Goal: Task Accomplishment & Management: Use online tool/utility

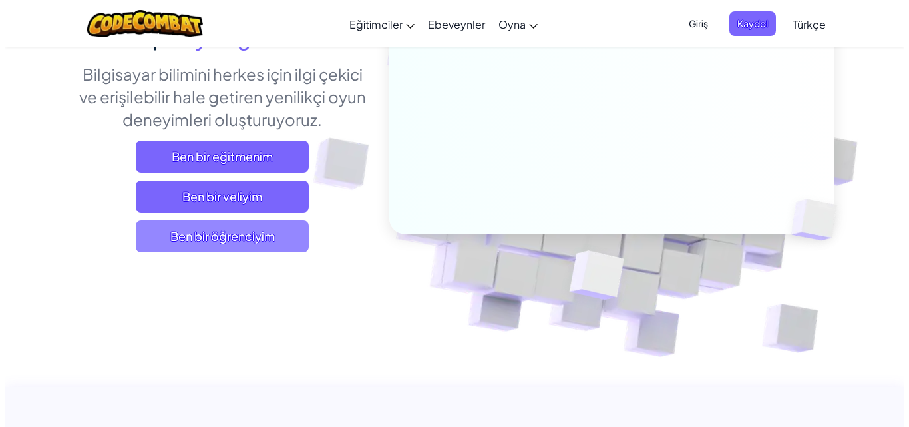
scroll to position [200, 0]
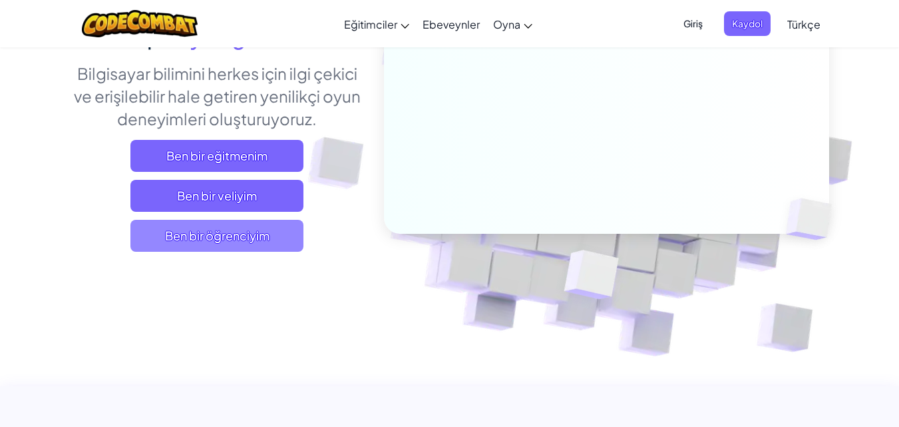
click at [248, 243] on span "Ben bir öğrenciyim" at bounding box center [216, 236] width 173 height 32
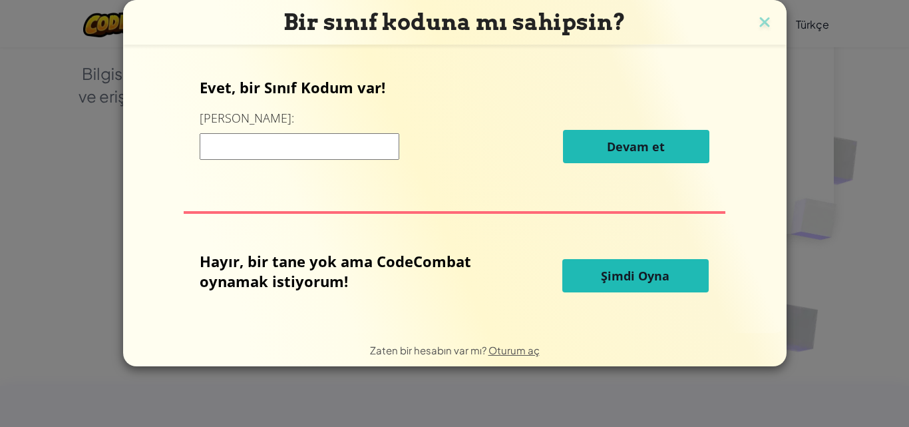
click at [603, 281] on span "Şimdi Oyna" at bounding box center [635, 275] width 69 height 16
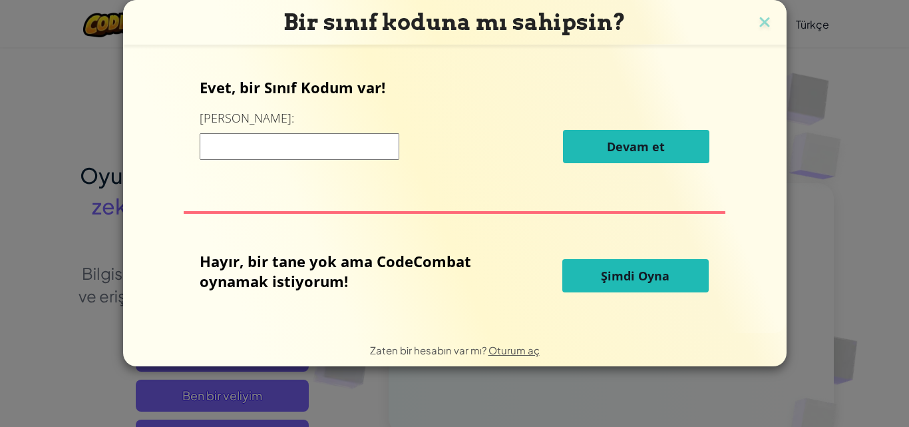
click at [615, 279] on span "Şimdi Oyna" at bounding box center [635, 275] width 69 height 16
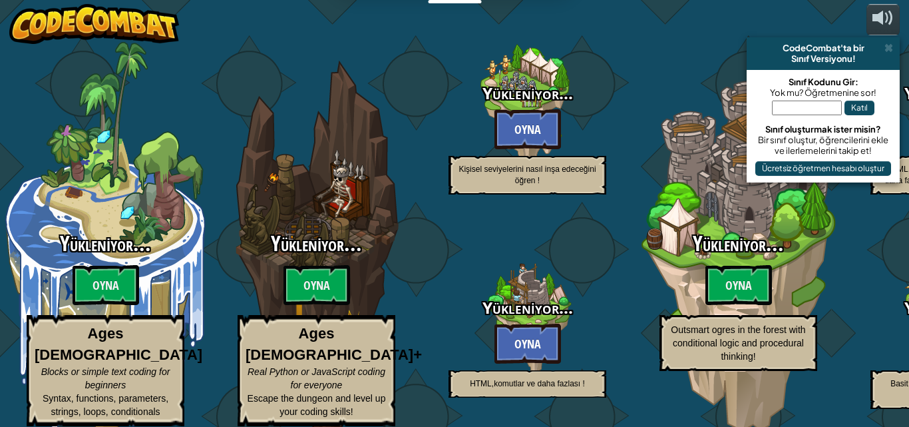
select select "tr"
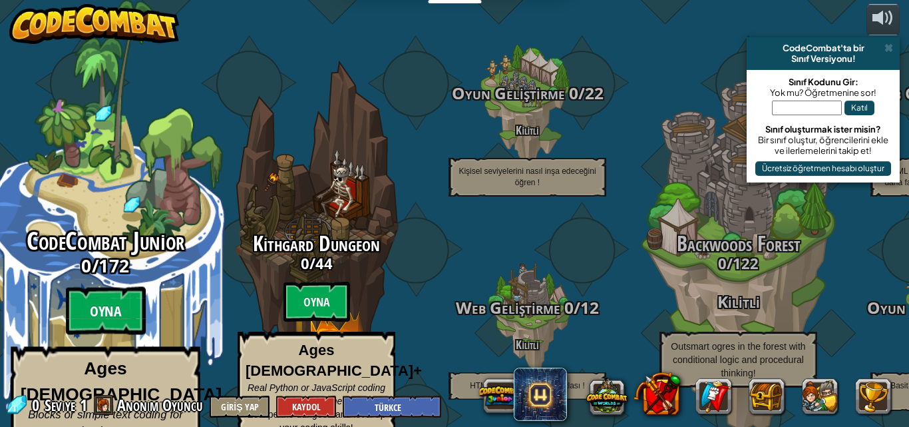
click at [98, 305] on btn "Oyna" at bounding box center [106, 311] width 80 height 48
select select "tr"
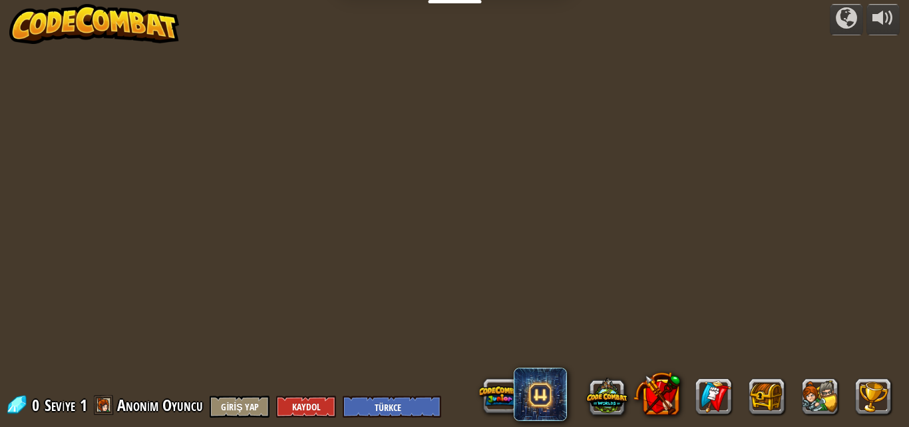
select select "tr"
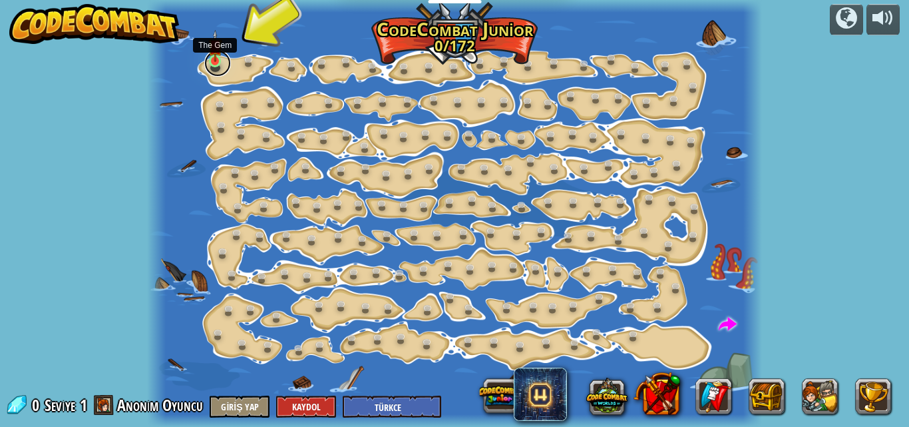
click at [212, 70] on link at bounding box center [217, 63] width 27 height 27
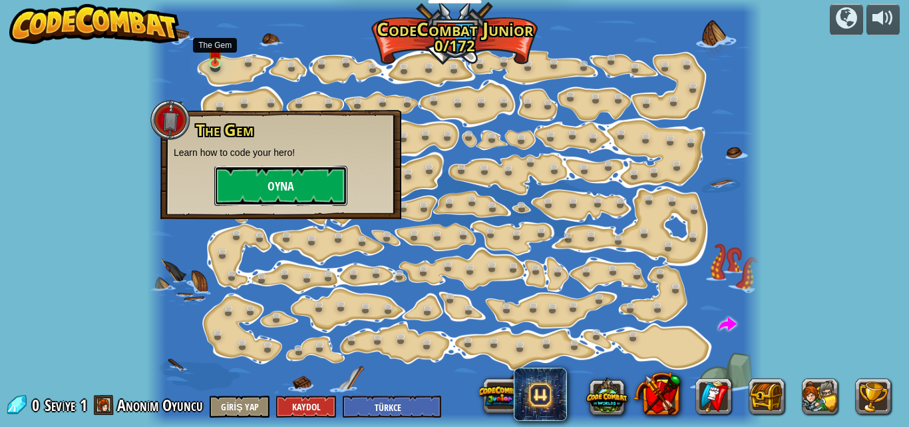
click at [276, 176] on button "Oyna" at bounding box center [280, 186] width 133 height 40
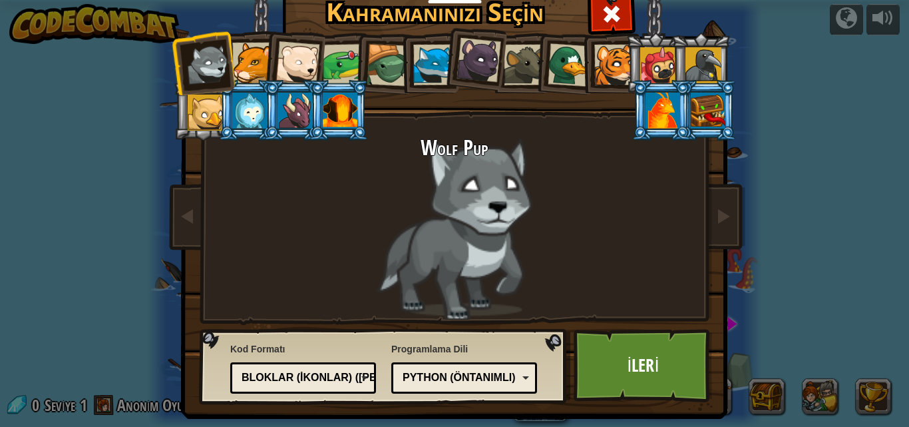
click at [186, 55] on div at bounding box center [208, 65] width 44 height 44
click at [639, 370] on link "İleri" at bounding box center [643, 365] width 139 height 73
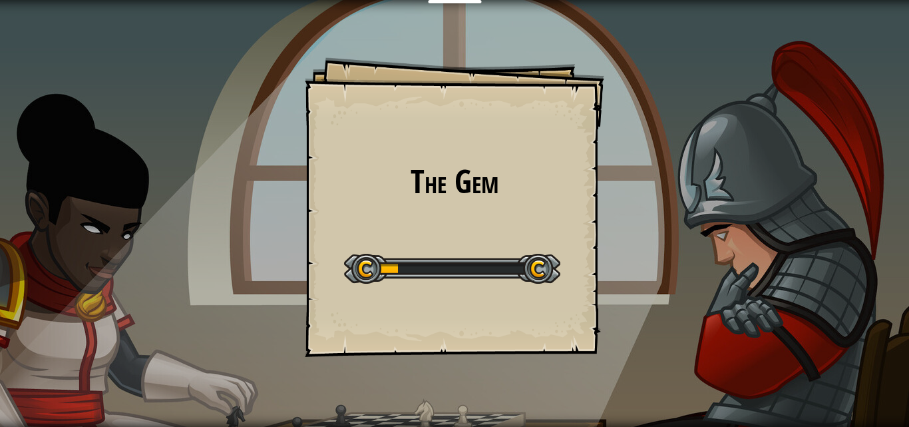
click at [381, 270] on div at bounding box center [452, 269] width 216 height 30
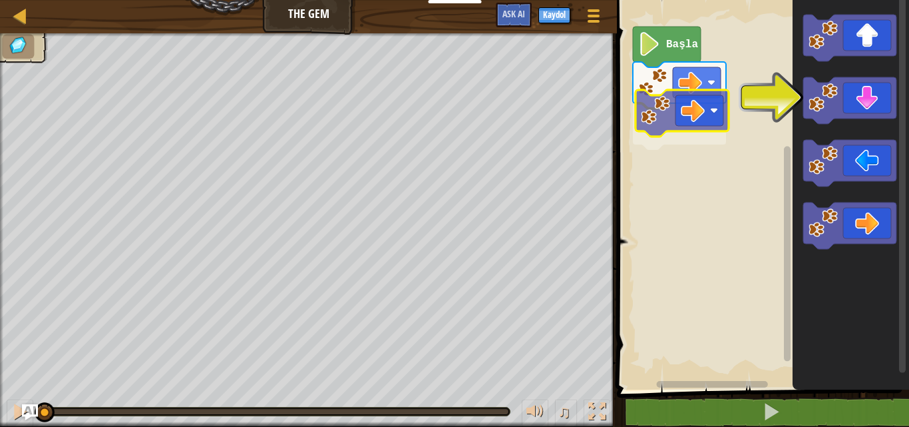
click at [690, 106] on div "Başla" at bounding box center [761, 191] width 296 height 396
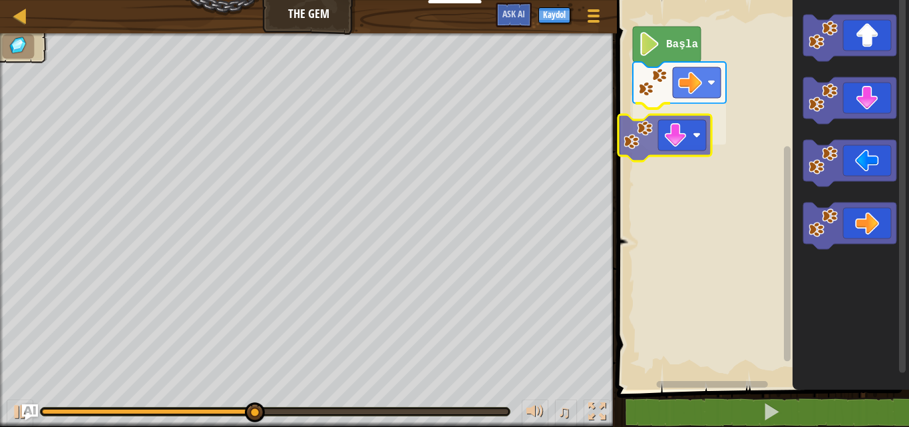
click at [688, 140] on div "Başla" at bounding box center [761, 191] width 296 height 396
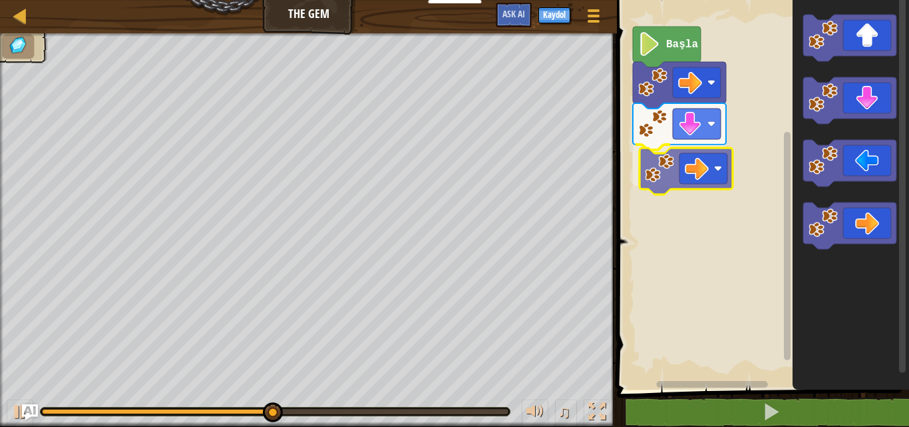
click at [705, 174] on div "Başla" at bounding box center [761, 191] width 296 height 396
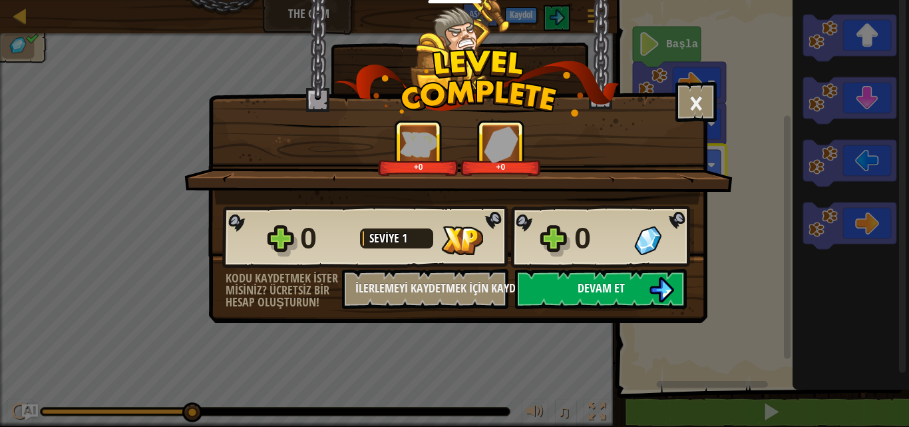
click at [600, 272] on button "Devam et" at bounding box center [601, 289] width 172 height 40
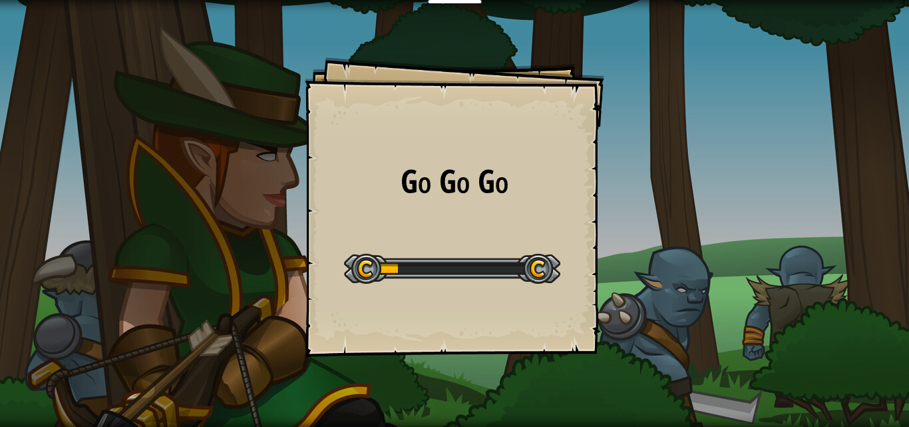
click at [365, 267] on div "Eğitimciler Ücretsiz Hesap Oluştur Okul ve İlçe Çözümleri Öğretmen Araç Seti Ön…" at bounding box center [454, 213] width 909 height 427
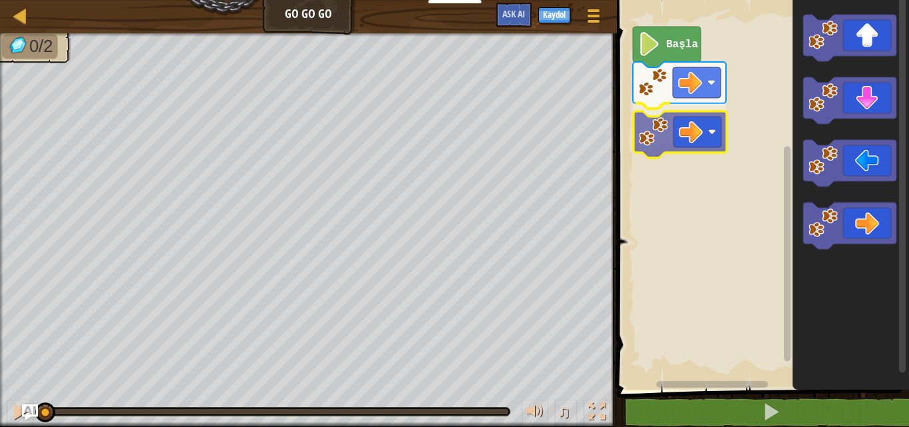
click at [662, 135] on div "Başla" at bounding box center [761, 191] width 296 height 396
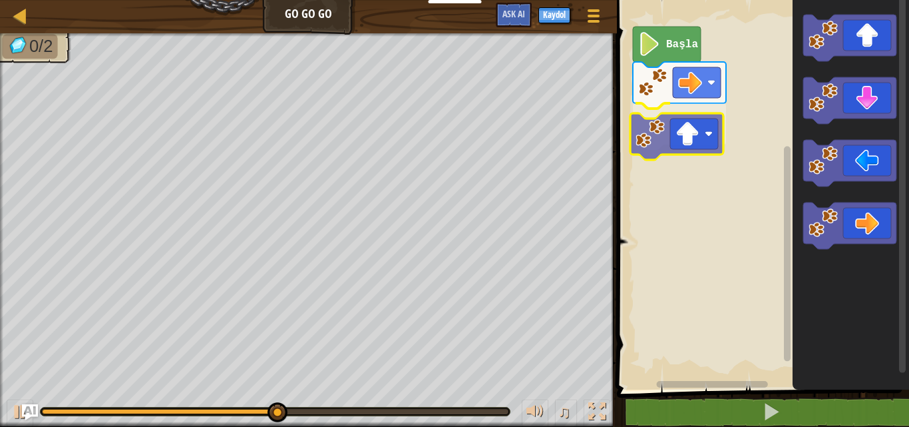
click at [717, 140] on div "Başla" at bounding box center [761, 191] width 296 height 396
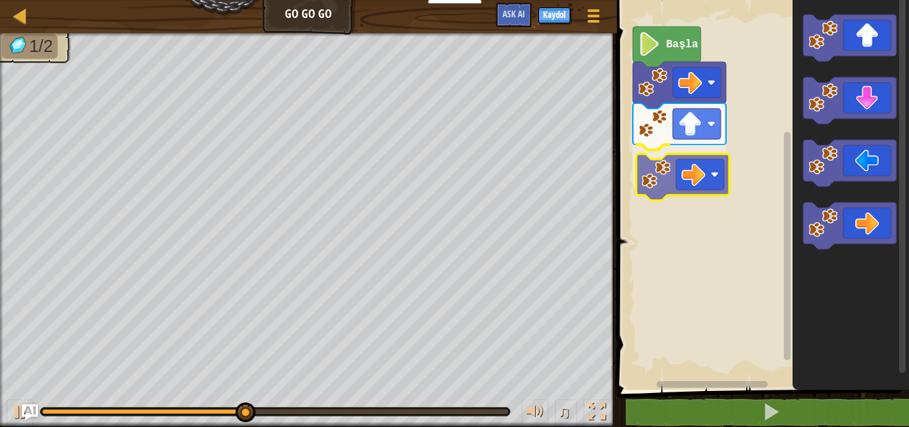
click at [718, 190] on div "Başla" at bounding box center [761, 191] width 296 height 396
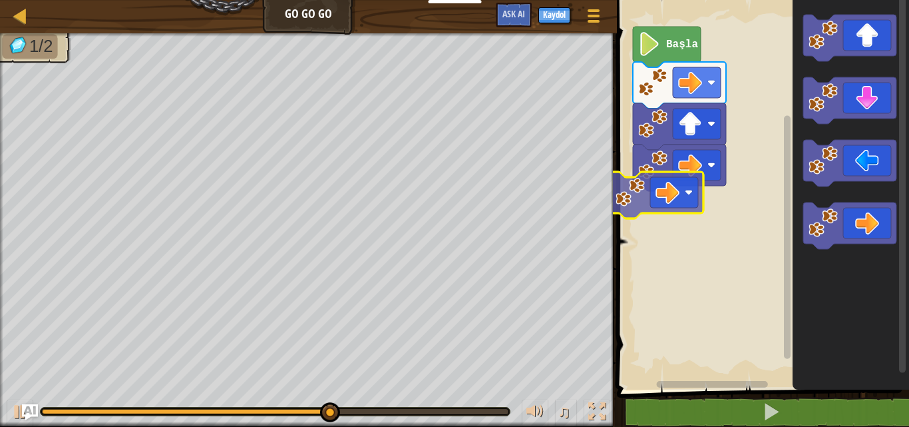
click at [646, 178] on div "Başla" at bounding box center [761, 191] width 296 height 396
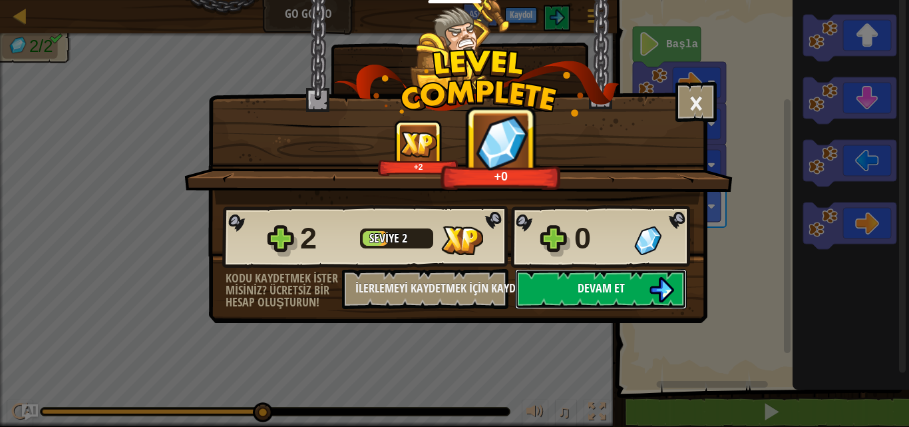
click at [640, 305] on button "Devam et" at bounding box center [601, 289] width 172 height 40
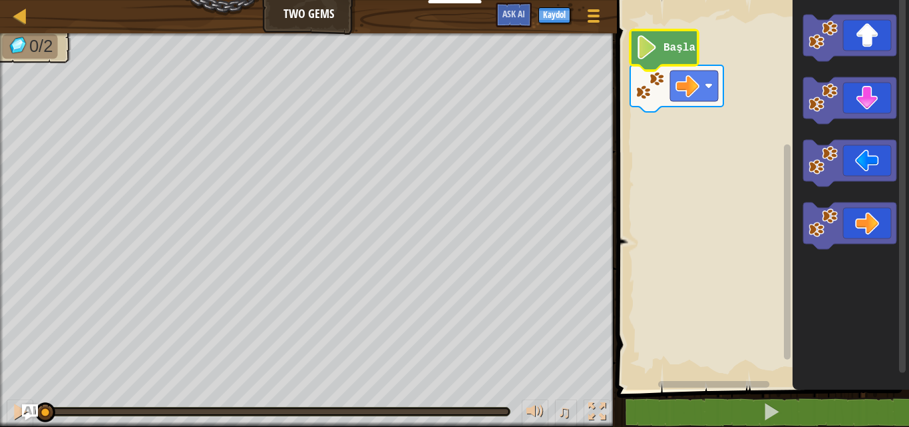
click at [653, 51] on image "Blockly Çalışma Alanı" at bounding box center [646, 47] width 23 height 24
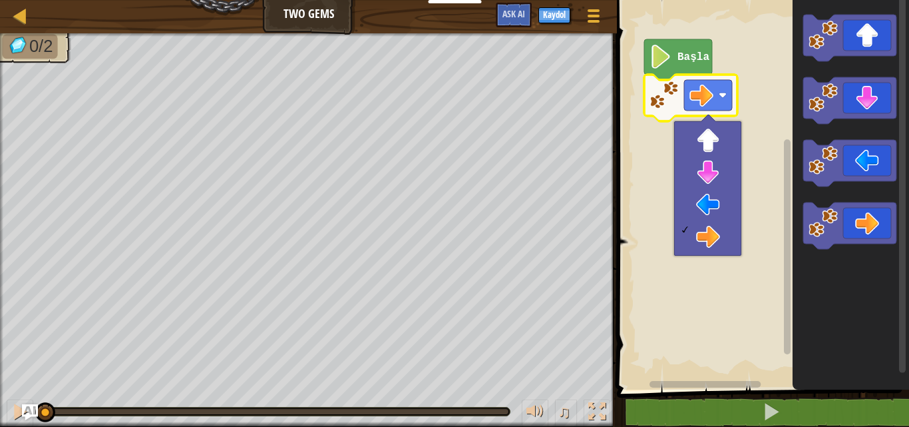
click at [751, 127] on rect "Blockly Çalışma Alanı" at bounding box center [761, 191] width 296 height 396
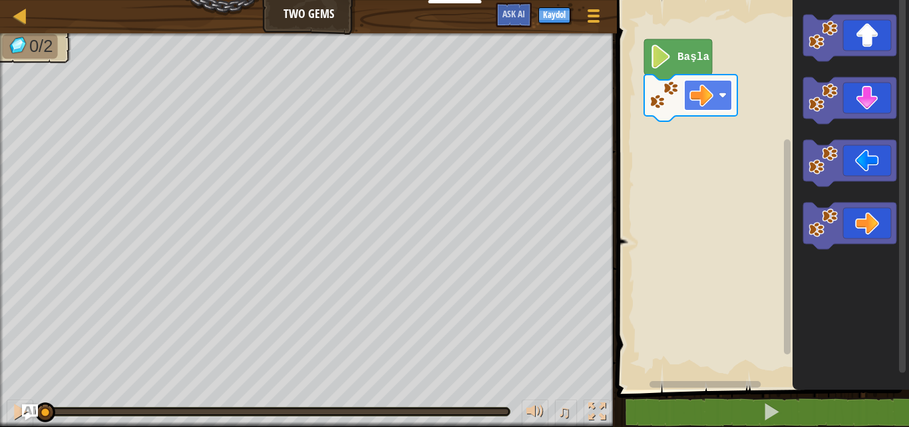
click at [711, 99] on image "Blockly Çalışma Alanı" at bounding box center [701, 95] width 24 height 24
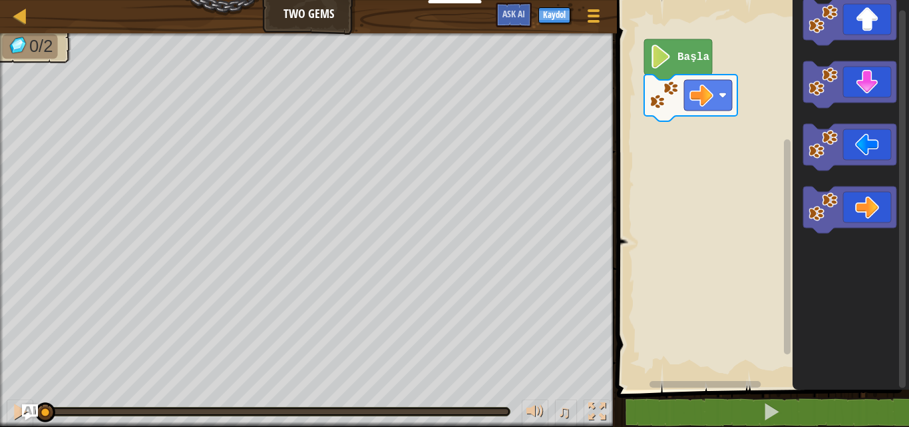
click at [705, 152] on div "Başla" at bounding box center [761, 191] width 296 height 396
click at [705, 172] on div "Başla" at bounding box center [761, 191] width 296 height 396
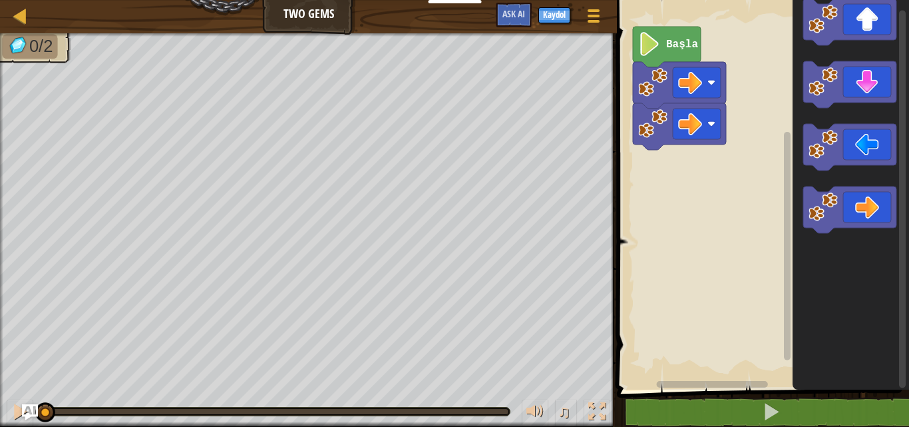
click at [697, 155] on rect "Blockly Çalışma Alanı" at bounding box center [761, 191] width 296 height 396
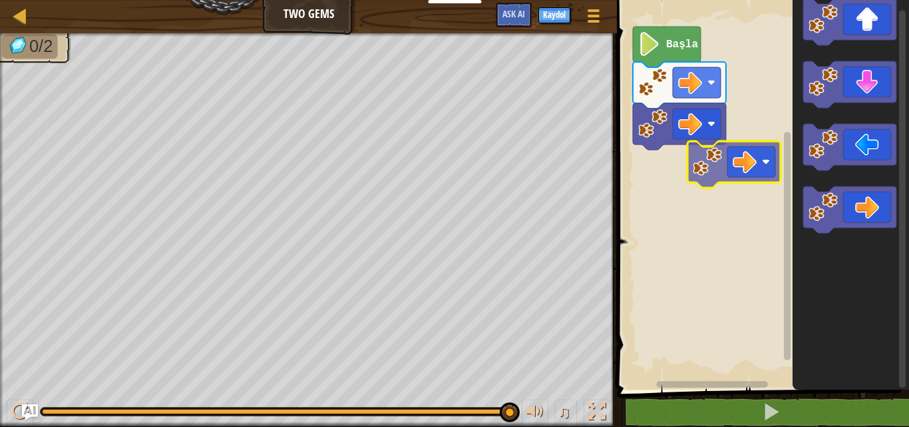
click at [651, 165] on div "Başla" at bounding box center [761, 191] width 296 height 396
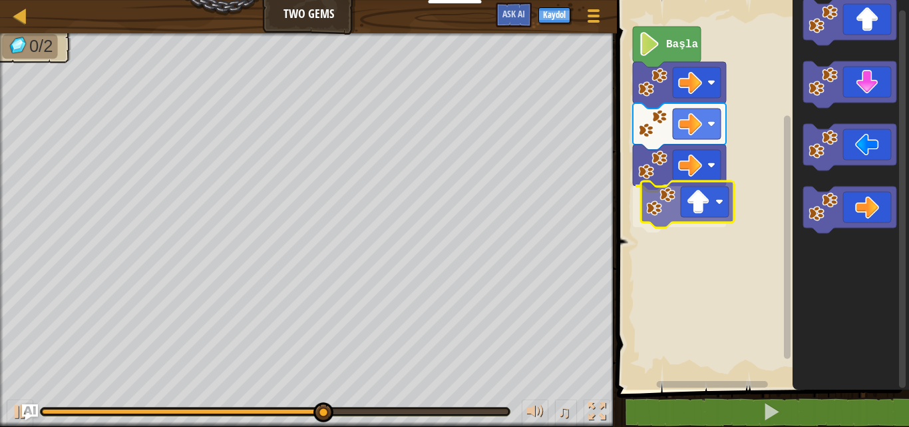
click at [707, 213] on div "Başla" at bounding box center [761, 191] width 296 height 396
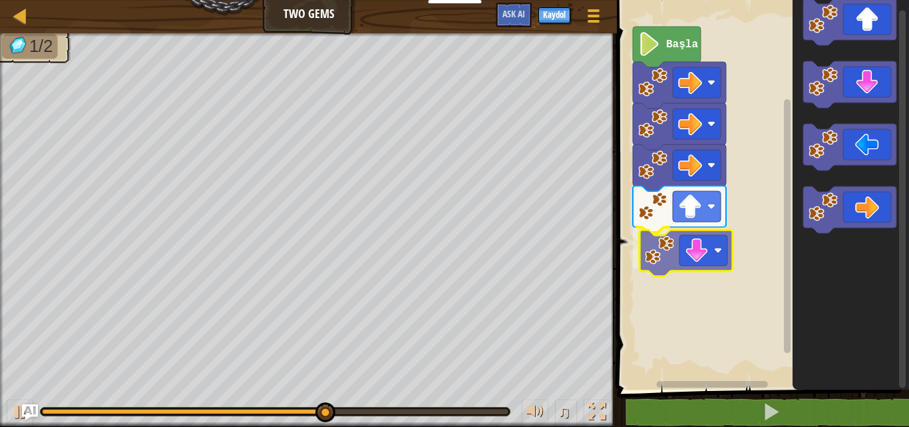
click at [703, 262] on div "Başla" at bounding box center [761, 191] width 296 height 396
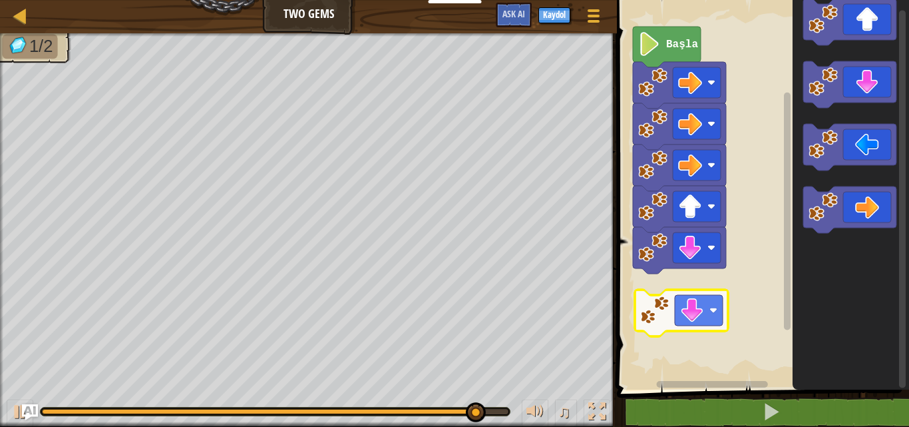
click at [717, 302] on div "Başla" at bounding box center [761, 191] width 296 height 396
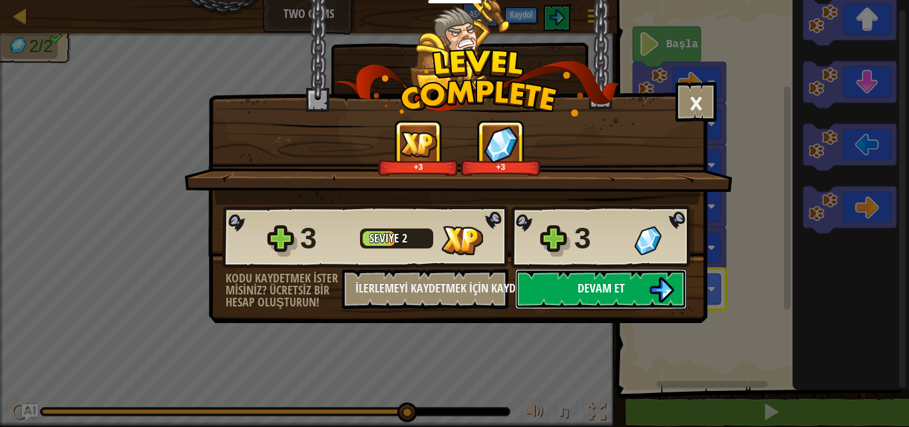
click at [588, 287] on span "Devam et" at bounding box center [601, 287] width 47 height 17
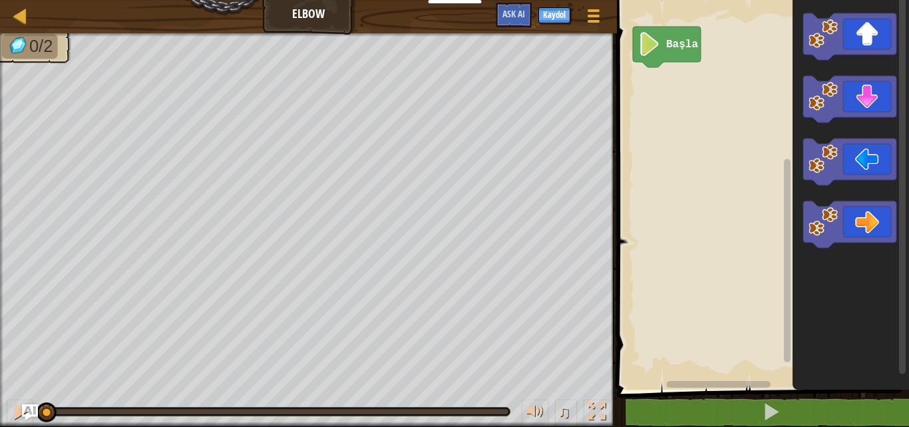
click at [703, 97] on div "Başla" at bounding box center [761, 191] width 296 height 396
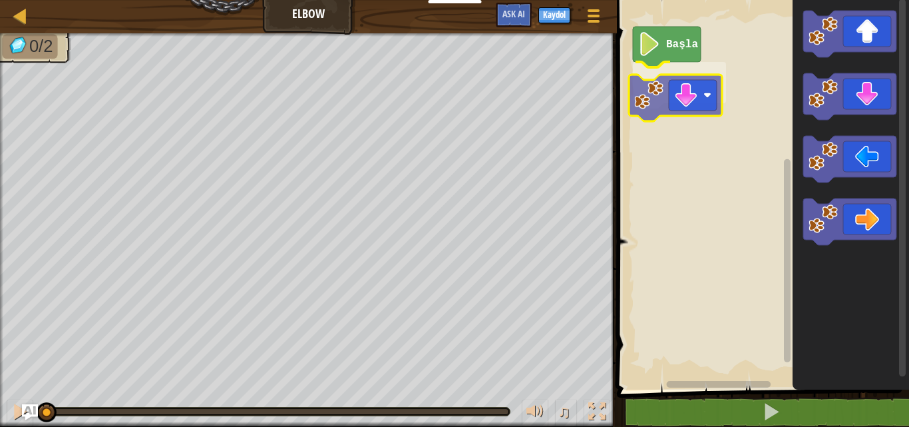
click at [688, 105] on div "Başla" at bounding box center [761, 191] width 296 height 396
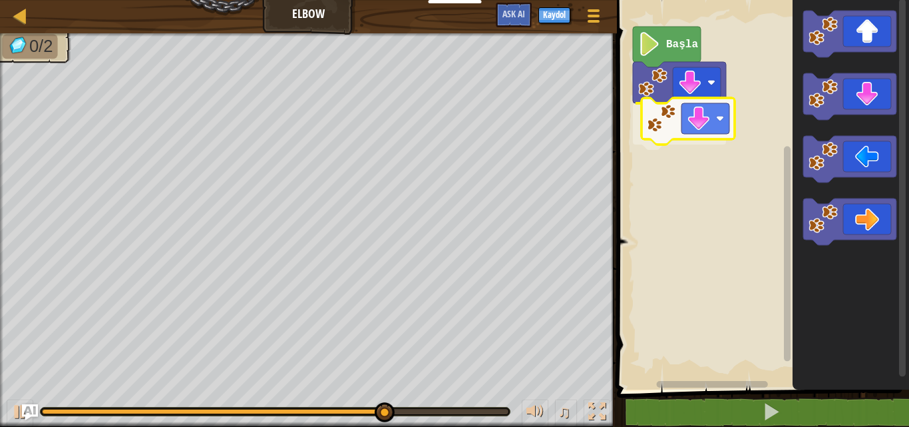
click at [717, 120] on div "Başla" at bounding box center [761, 191] width 296 height 396
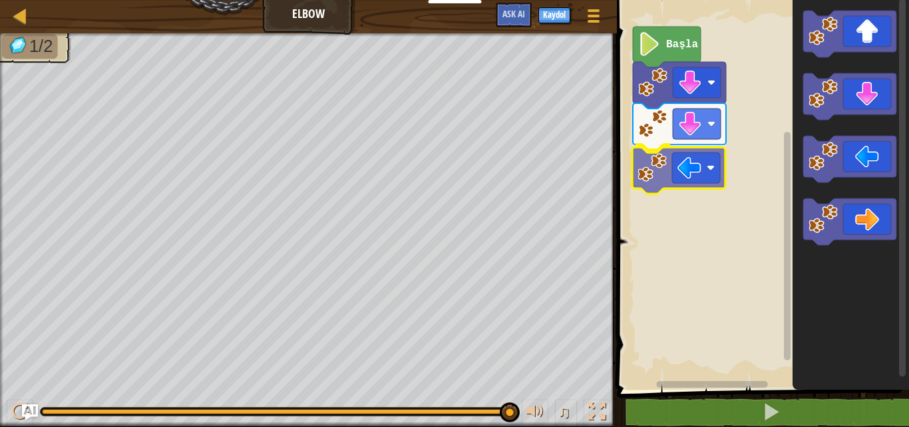
click at [689, 164] on div "Başla" at bounding box center [761, 191] width 296 height 396
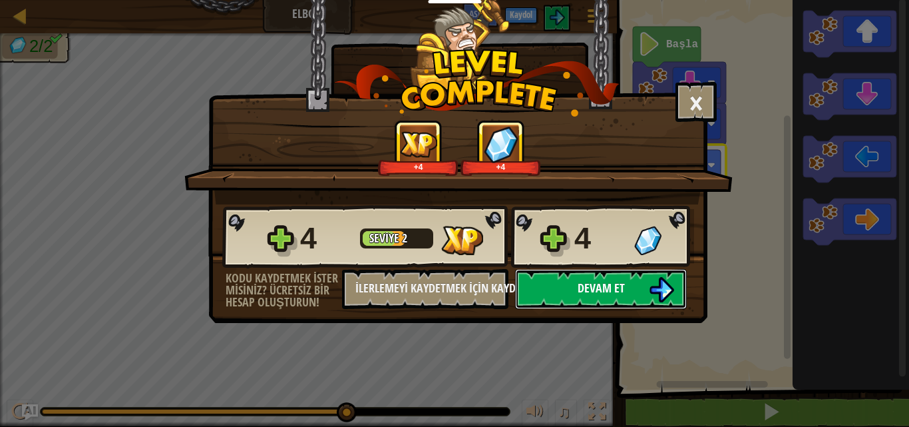
drag, startPoint x: 538, startPoint y: 290, endPoint x: 556, endPoint y: 279, distance: 21.2
click at [556, 279] on button "Devam et" at bounding box center [601, 289] width 172 height 40
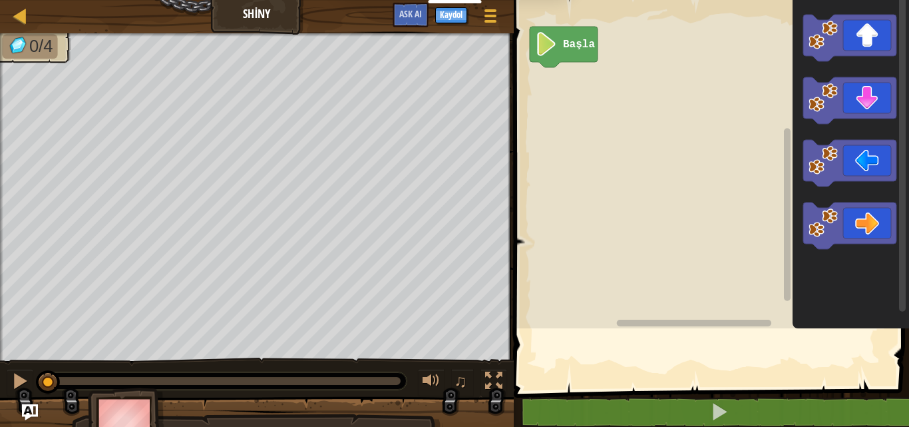
click at [364, 266] on div "Eğitimciler Ücretsiz Hesap Oluştur Okul ve İlçe Çözümleri Öğretmen Araç Seti Ön…" at bounding box center [454, 213] width 909 height 427
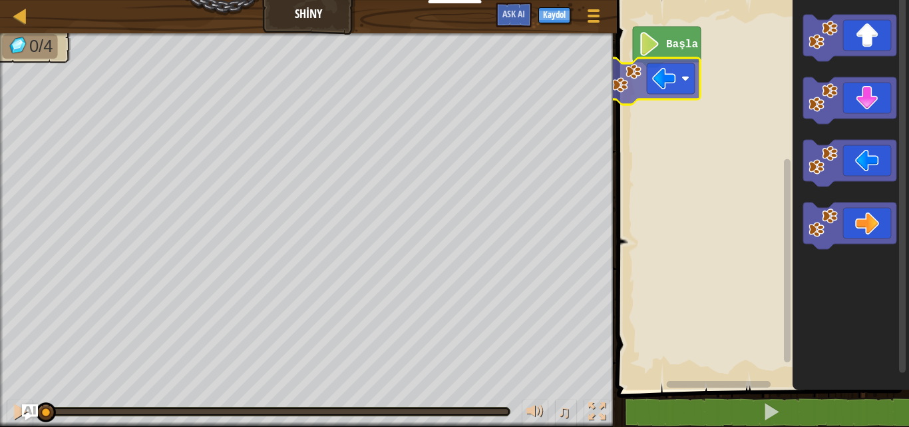
click at [651, 77] on div "Başla" at bounding box center [761, 191] width 296 height 396
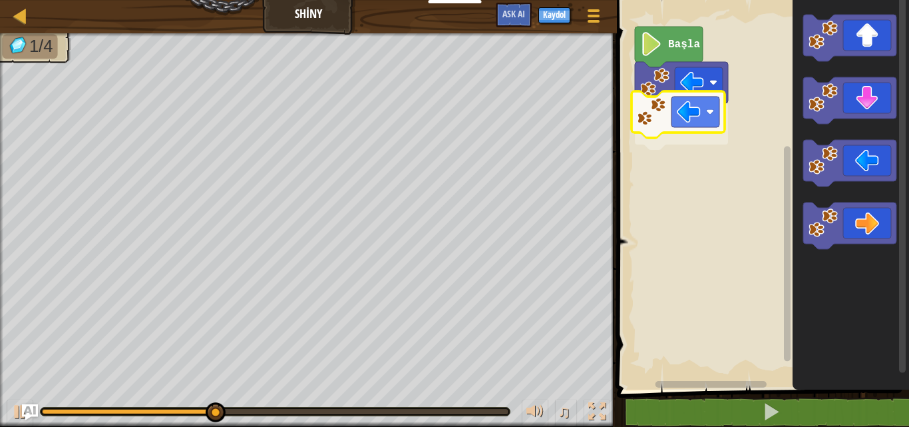
click at [708, 120] on div "Başla" at bounding box center [761, 191] width 296 height 396
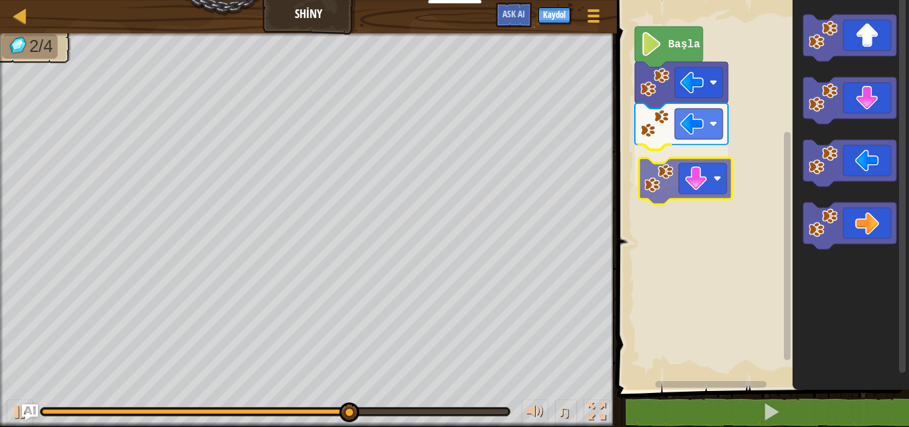
click at [714, 184] on div "Başla" at bounding box center [761, 191] width 296 height 396
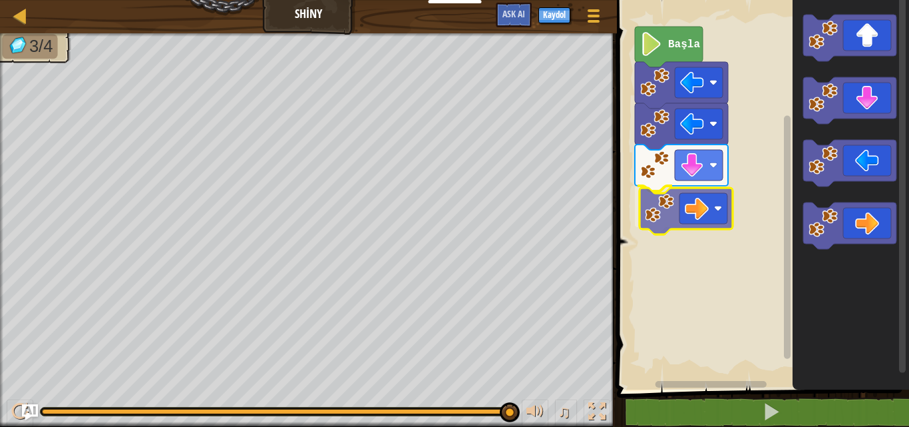
click at [725, 216] on div "Başla" at bounding box center [761, 191] width 296 height 396
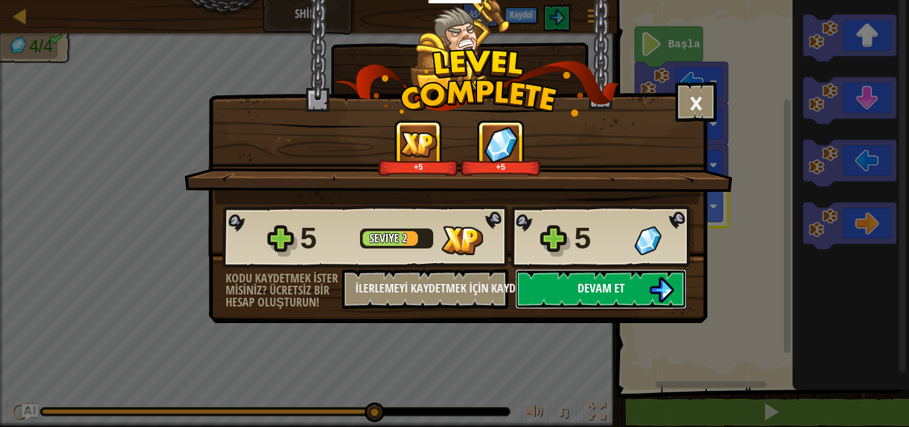
click at [599, 301] on button "Devam et" at bounding box center [601, 289] width 172 height 40
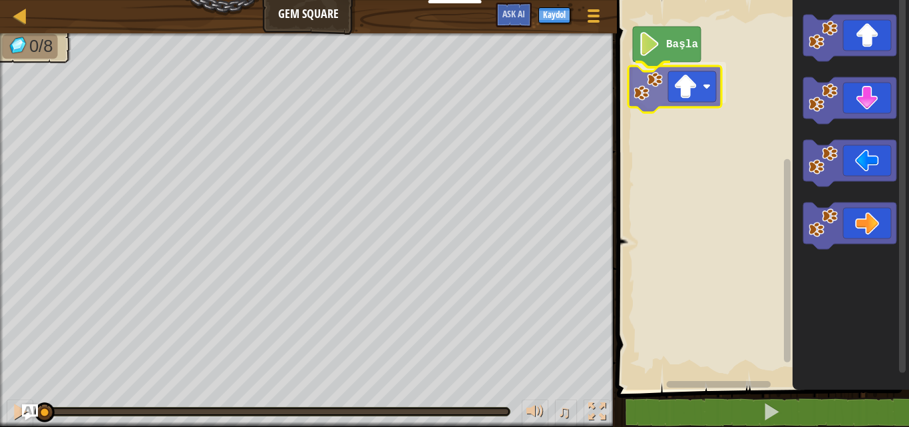
click at [717, 88] on div "Başla" at bounding box center [761, 191] width 296 height 396
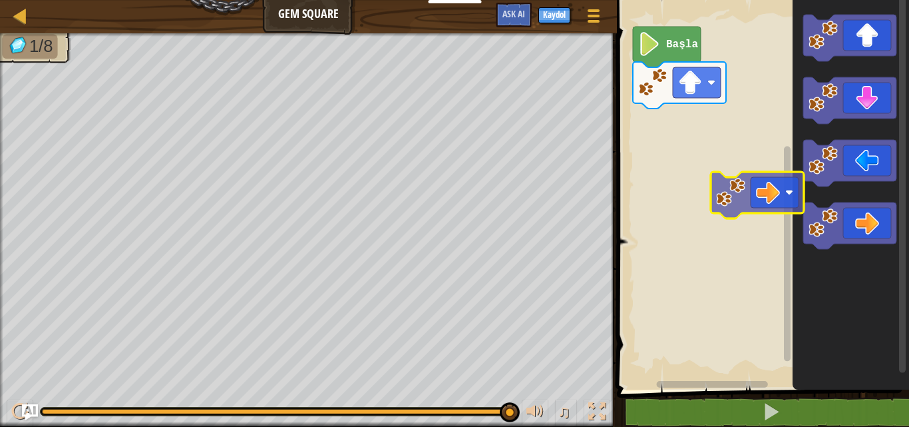
click at [692, 160] on div "Başla" at bounding box center [761, 191] width 296 height 396
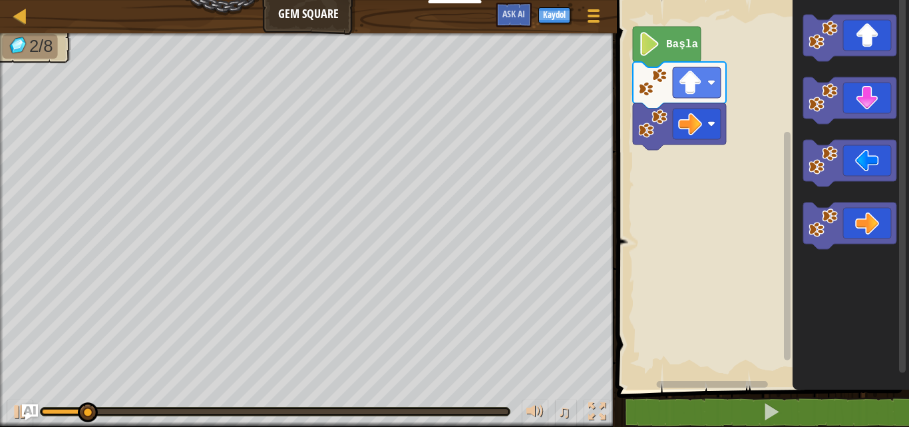
click at [673, 150] on rect "Blockly Çalışma Alanı" at bounding box center [761, 191] width 296 height 396
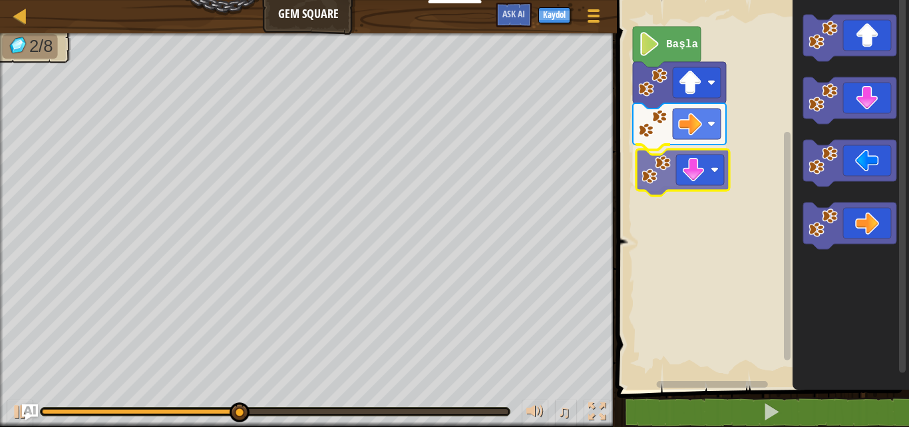
click at [657, 170] on div "Başla" at bounding box center [761, 191] width 296 height 396
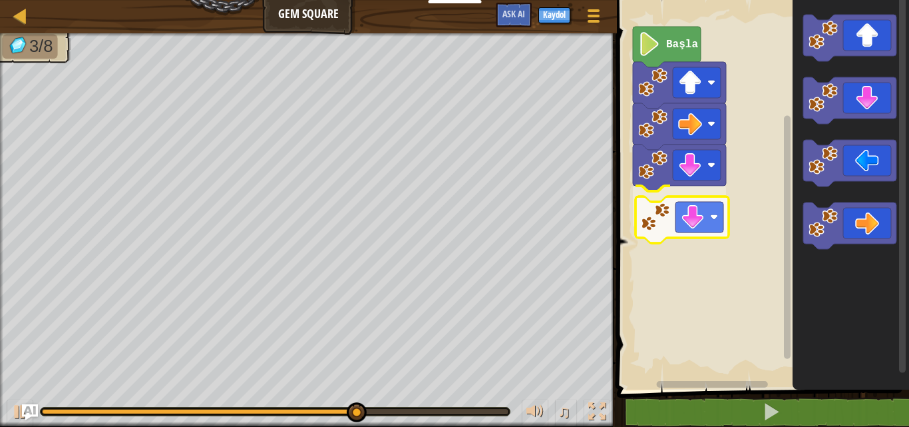
click at [675, 222] on div "Başla" at bounding box center [761, 191] width 296 height 396
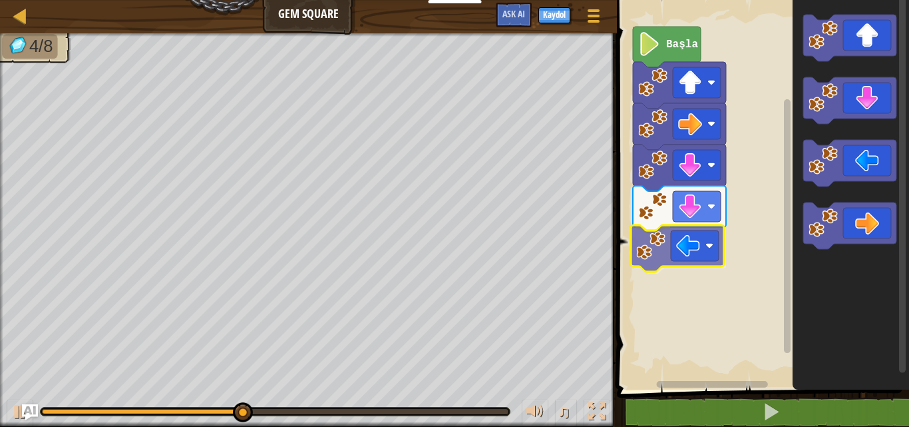
click at [660, 262] on div "Başla" at bounding box center [761, 191] width 296 height 396
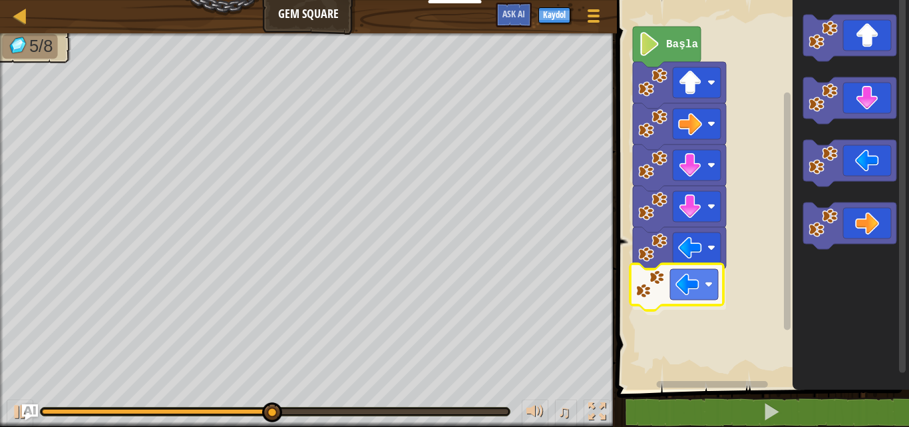
click at [702, 283] on div "Başla" at bounding box center [761, 191] width 296 height 396
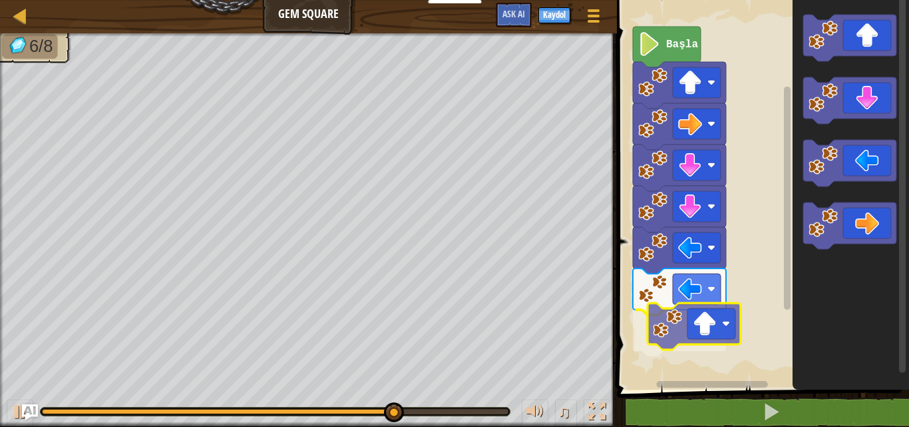
click at [710, 337] on div "Başla" at bounding box center [761, 191] width 296 height 396
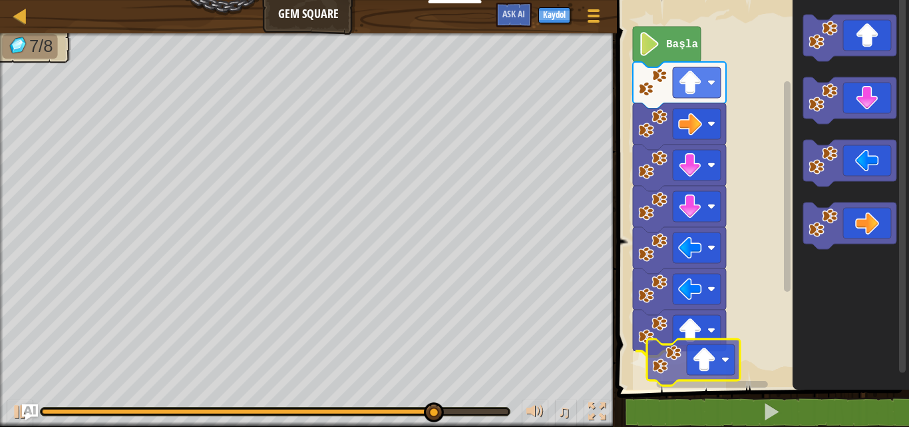
click at [721, 348] on div "Başla" at bounding box center [761, 191] width 296 height 396
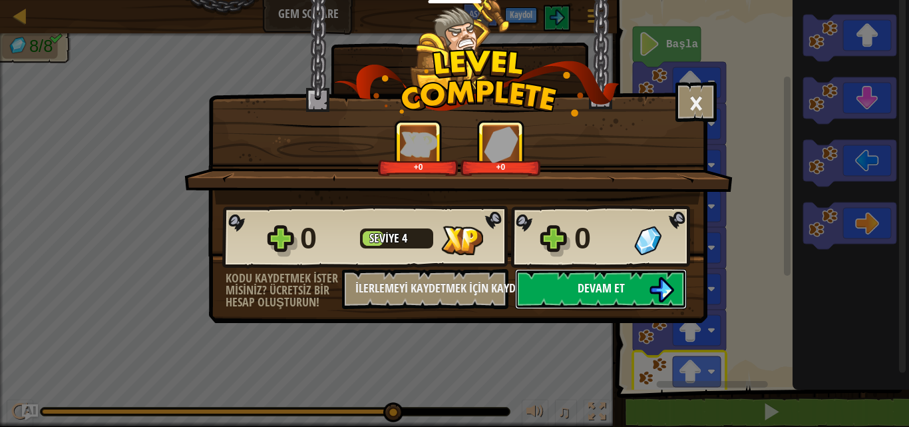
click at [634, 281] on button "Devam et" at bounding box center [601, 289] width 172 height 40
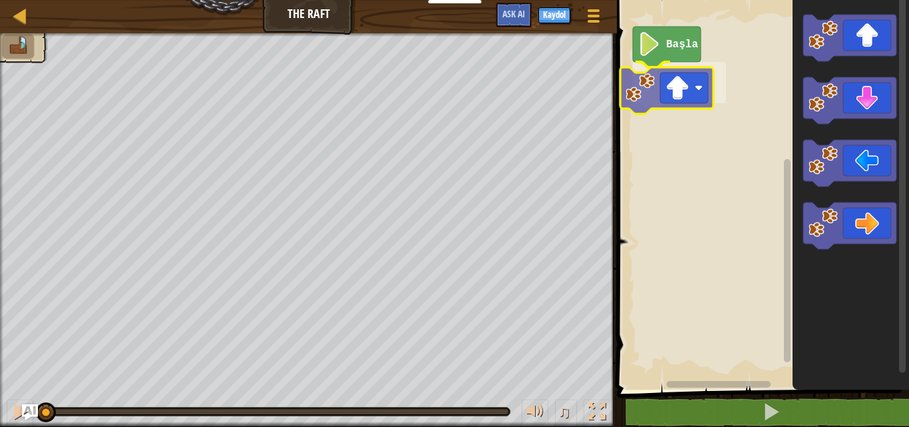
click at [695, 76] on div "Başla" at bounding box center [761, 191] width 296 height 396
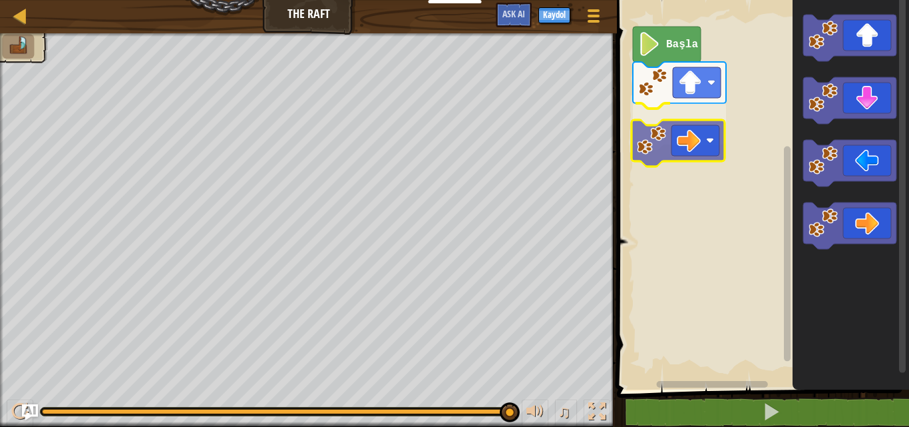
click at [673, 124] on div "Başla" at bounding box center [761, 191] width 296 height 396
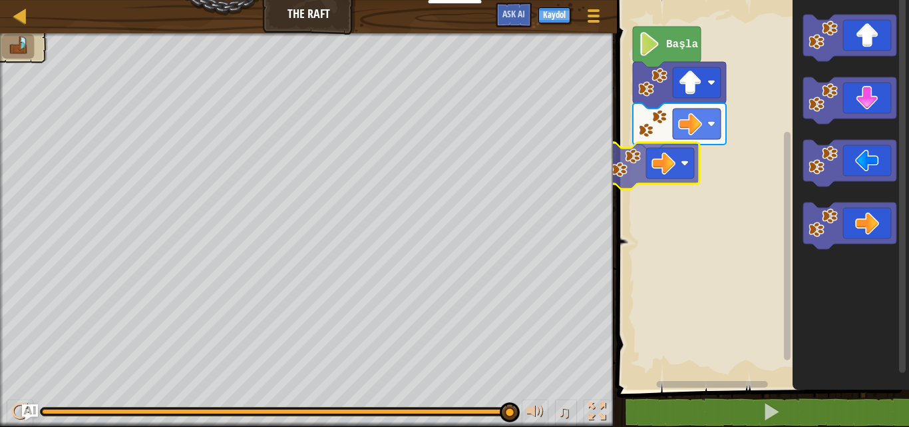
click at [679, 166] on div "Başla" at bounding box center [761, 191] width 296 height 396
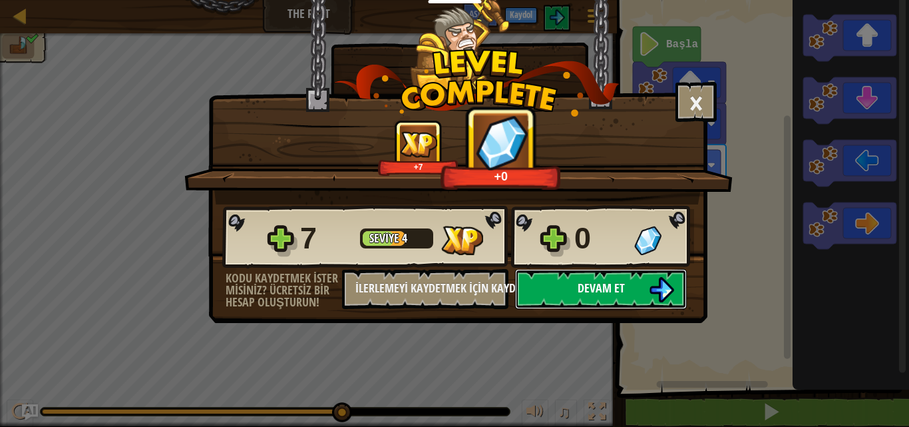
click at [595, 282] on span "Devam et" at bounding box center [601, 287] width 47 height 17
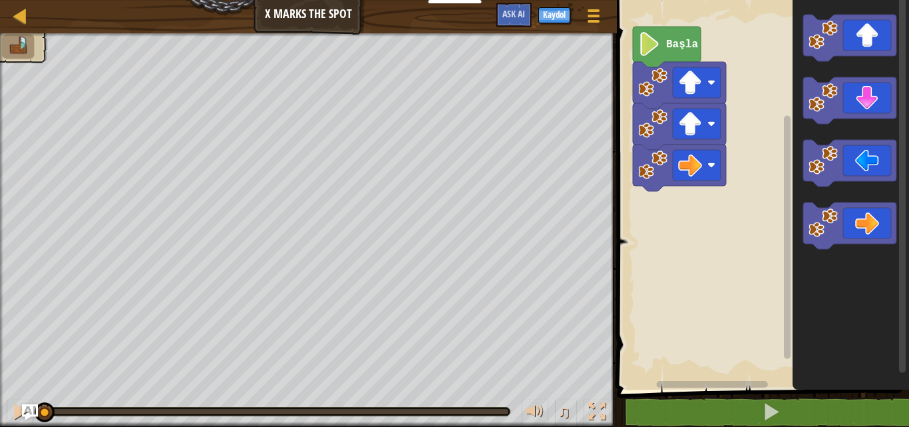
click at [680, 53] on icon "Blockly Çalışma Alanı" at bounding box center [667, 47] width 68 height 41
click at [667, 96] on image "Blockly Çalışma Alanı" at bounding box center [652, 82] width 29 height 29
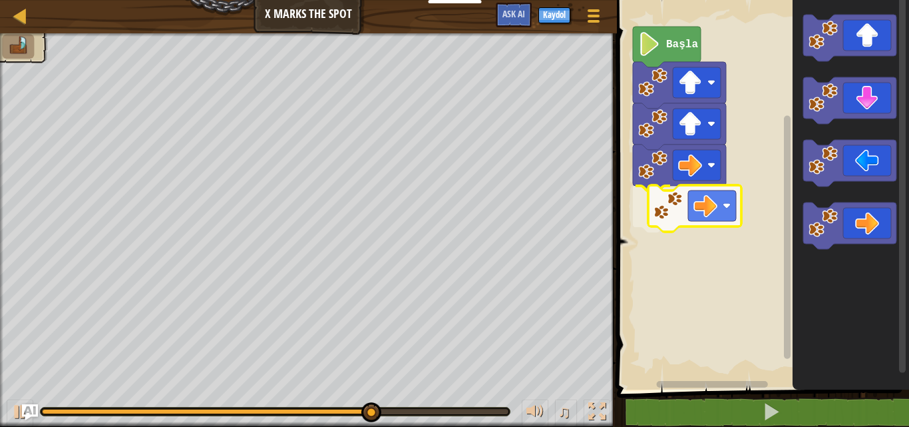
click at [669, 204] on div "Başla" at bounding box center [761, 191] width 296 height 396
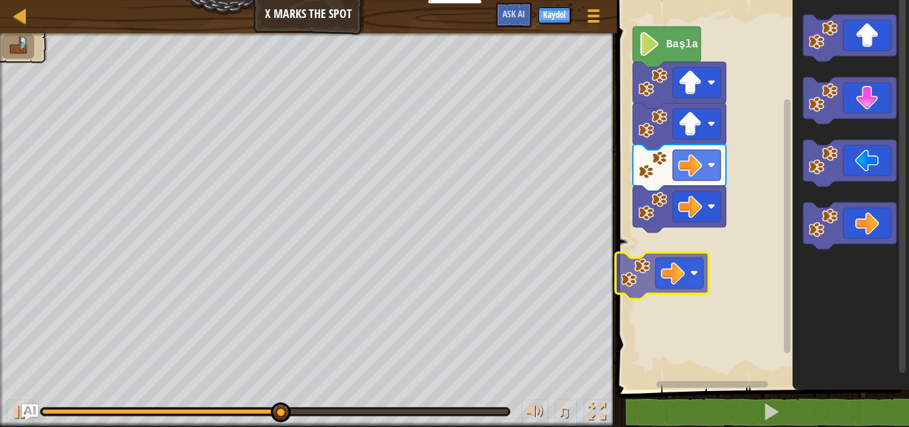
click at [649, 267] on div "Başla" at bounding box center [761, 191] width 296 height 396
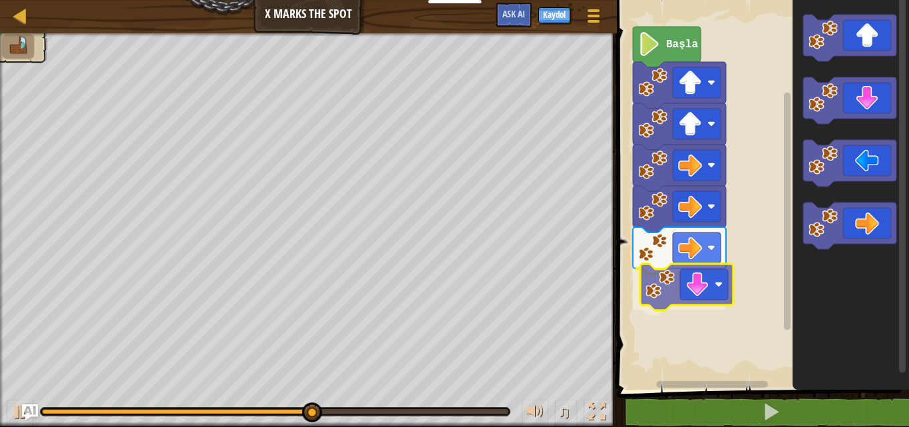
click at [721, 291] on div "Başla" at bounding box center [761, 191] width 296 height 396
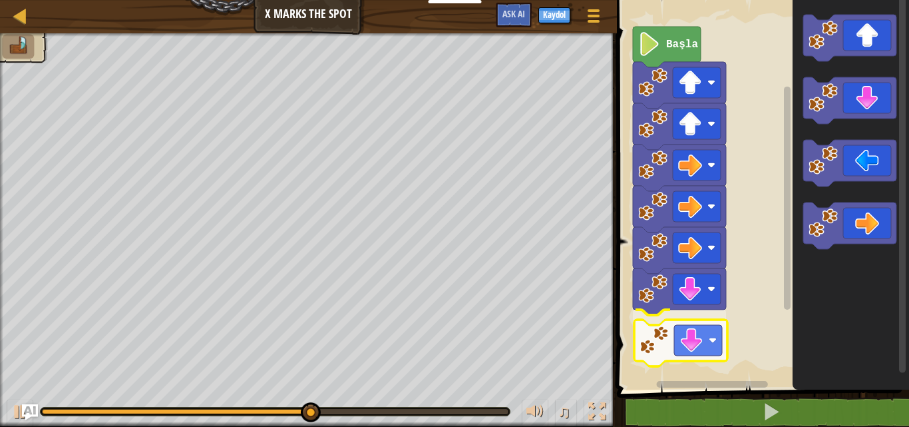
click at [669, 344] on div "Başla" at bounding box center [761, 191] width 296 height 396
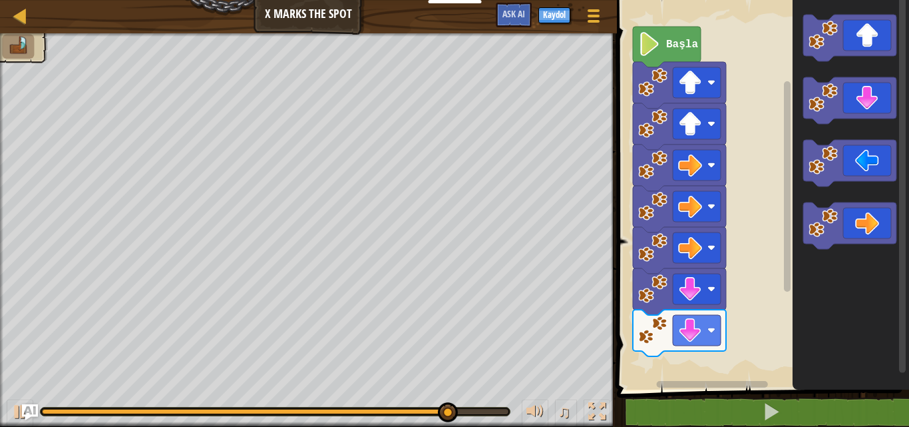
click at [821, 216] on g "Blockly Çalışma Alanı" at bounding box center [849, 132] width 93 height 234
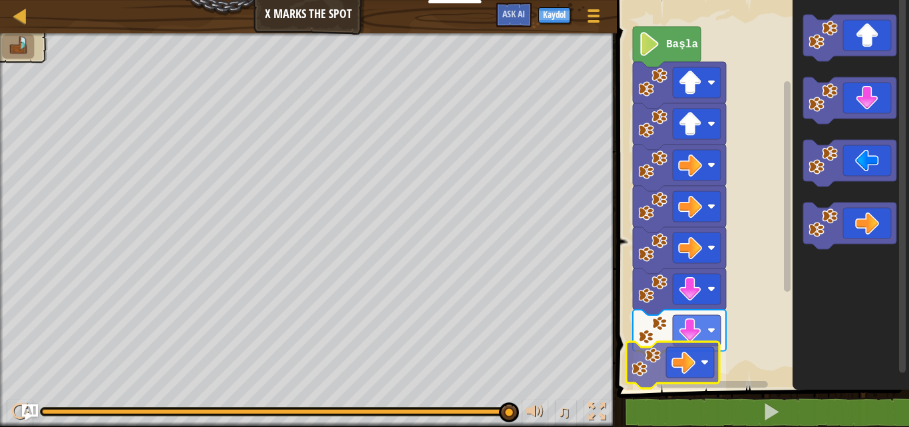
click at [651, 351] on div "Başla" at bounding box center [761, 191] width 296 height 396
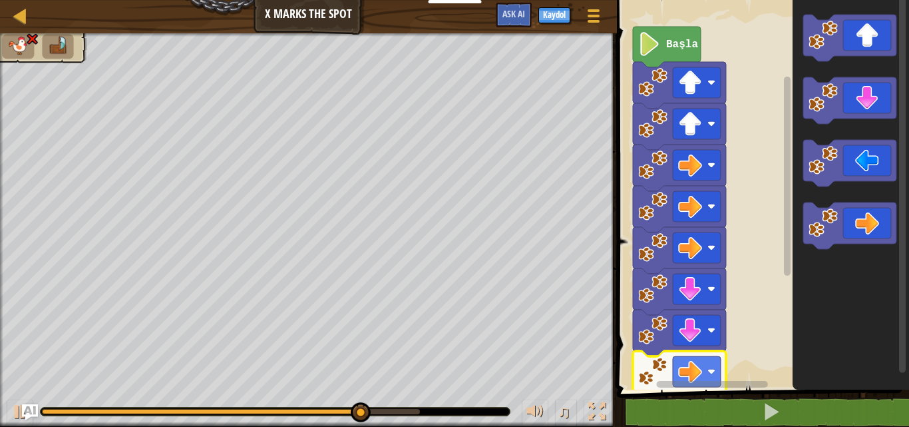
click at [704, 383] on rect "Blockly Çalışma Alanı" at bounding box center [712, 384] width 111 height 7
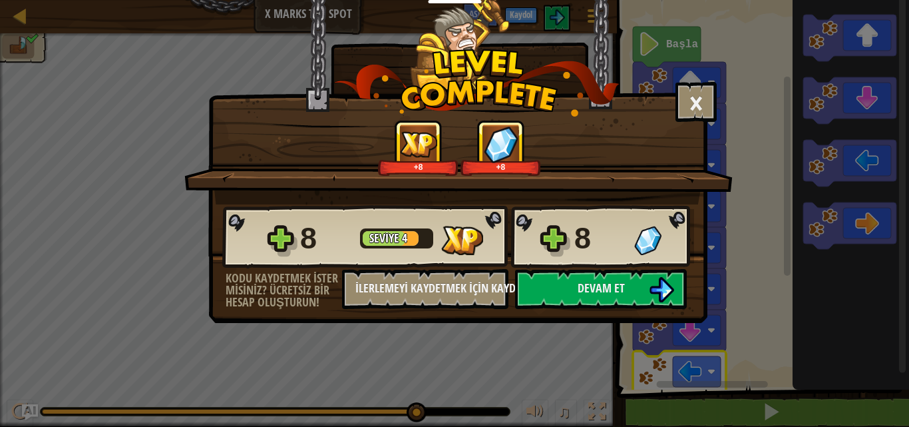
click at [673, 244] on div at bounding box center [664, 240] width 60 height 29
click at [661, 285] on img at bounding box center [661, 289] width 25 height 25
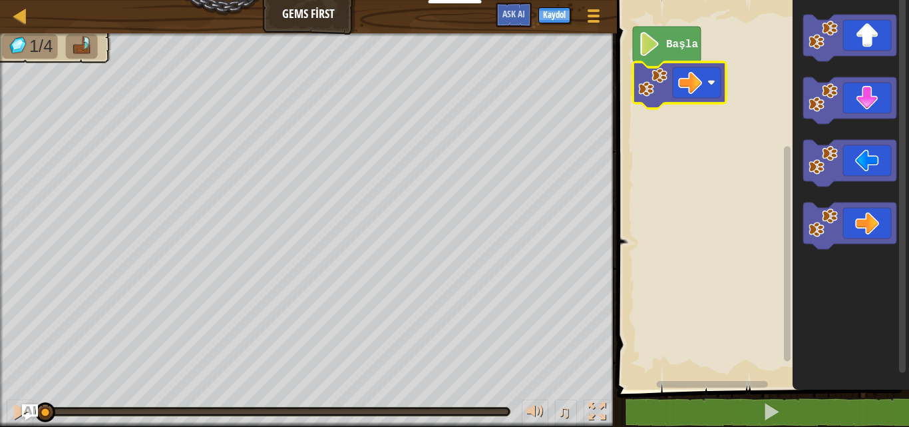
click at [655, 96] on image "Blockly Çalışma Alanı" at bounding box center [652, 82] width 29 height 29
click at [651, 97] on icon "Blockly Çalışma Alanı" at bounding box center [679, 85] width 93 height 47
click at [680, 48] on text "Başla" at bounding box center [682, 45] width 32 height 12
click at [636, 90] on icon "Blockly Çalışma Alanı" at bounding box center [679, 85] width 93 height 47
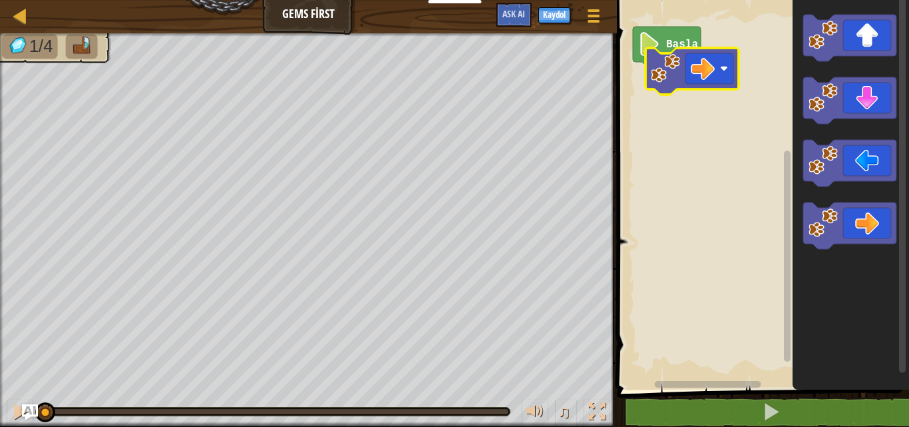
click at [664, 67] on image "Blockly Çalışma Alanı" at bounding box center [665, 68] width 29 height 29
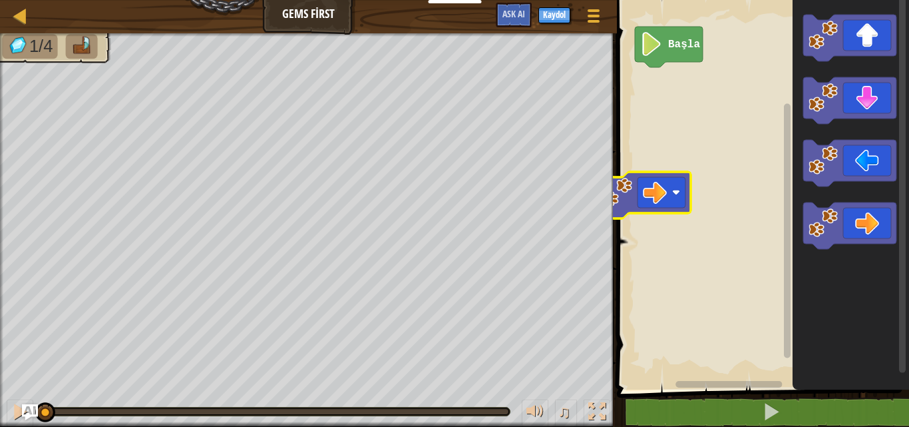
click at [647, 120] on rect "Blockly Çalışma Alanı" at bounding box center [761, 191] width 296 height 396
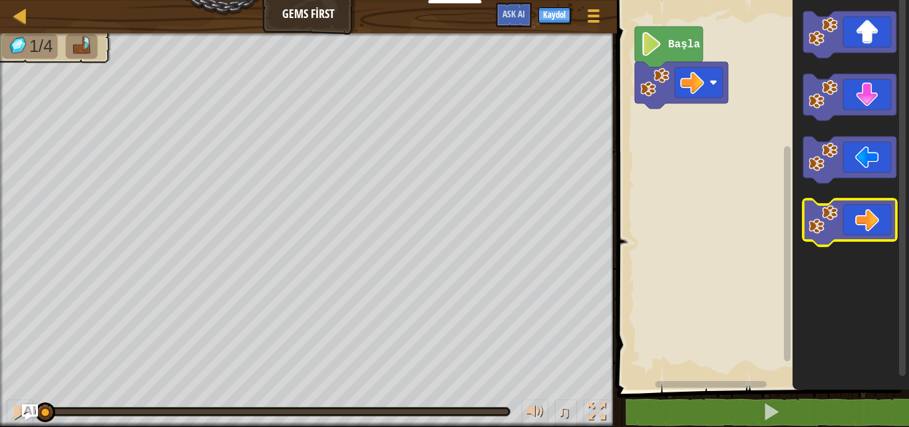
click at [815, 212] on icon "Blockly Çalışma Alanı" at bounding box center [851, 191] width 116 height 396
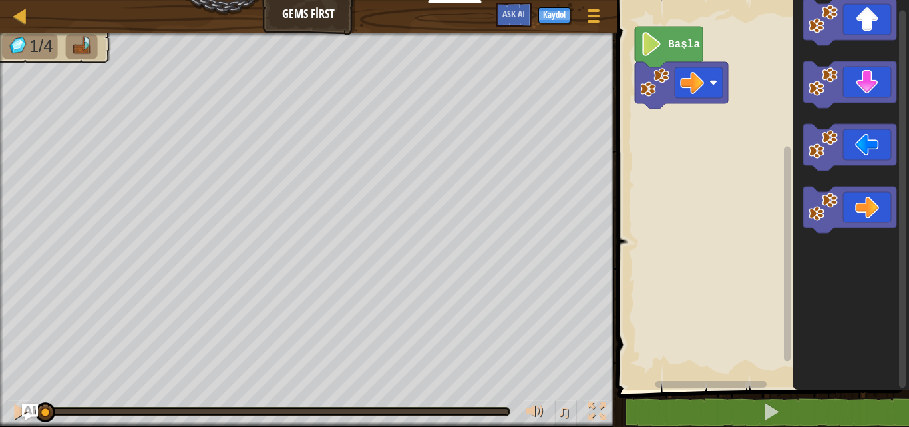
click at [777, 164] on div "Başla" at bounding box center [761, 191] width 296 height 396
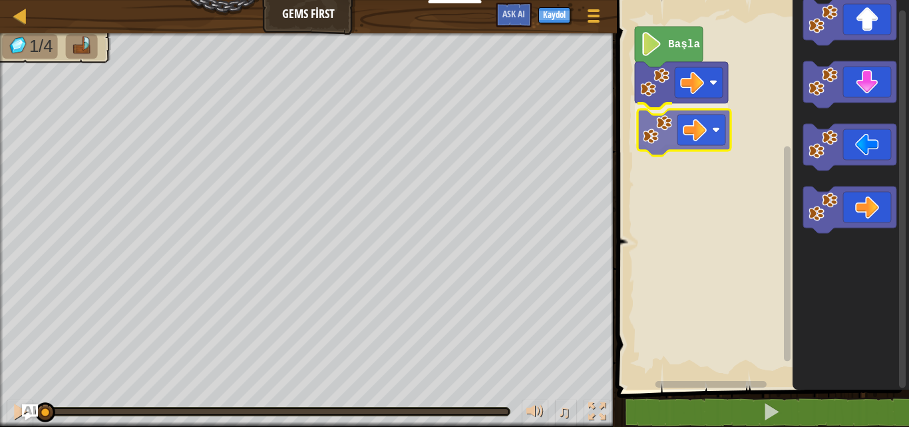
click at [695, 132] on div "Başla" at bounding box center [761, 191] width 296 height 396
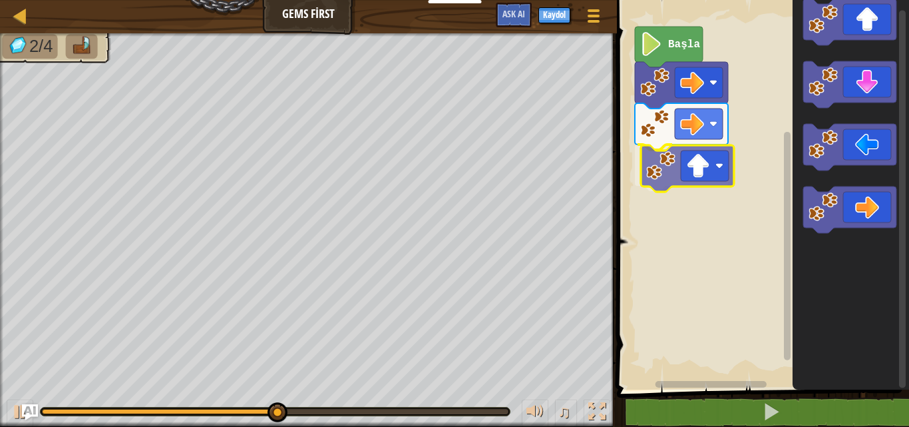
click at [709, 163] on div "Başla" at bounding box center [761, 191] width 296 height 396
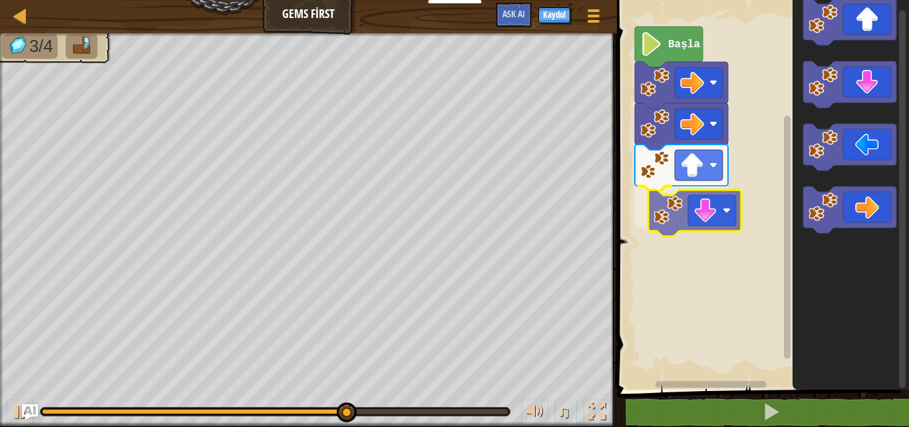
click at [700, 227] on div "Başla" at bounding box center [761, 191] width 296 height 396
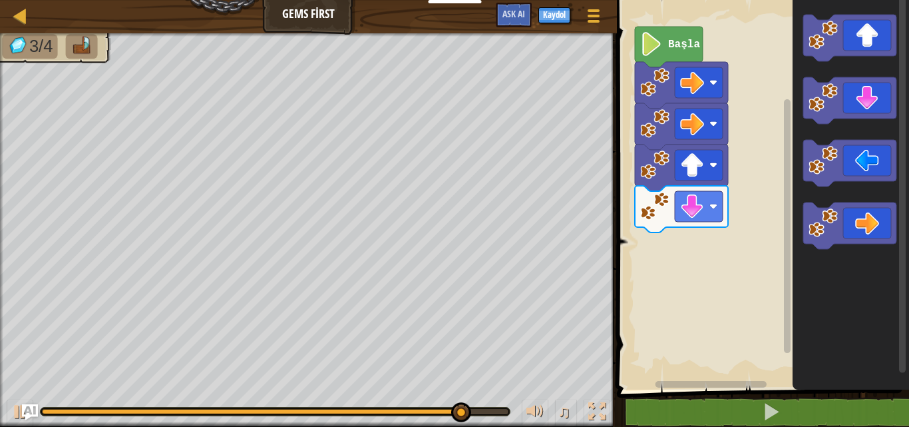
click at [717, 188] on div "Başla" at bounding box center [761, 191] width 296 height 396
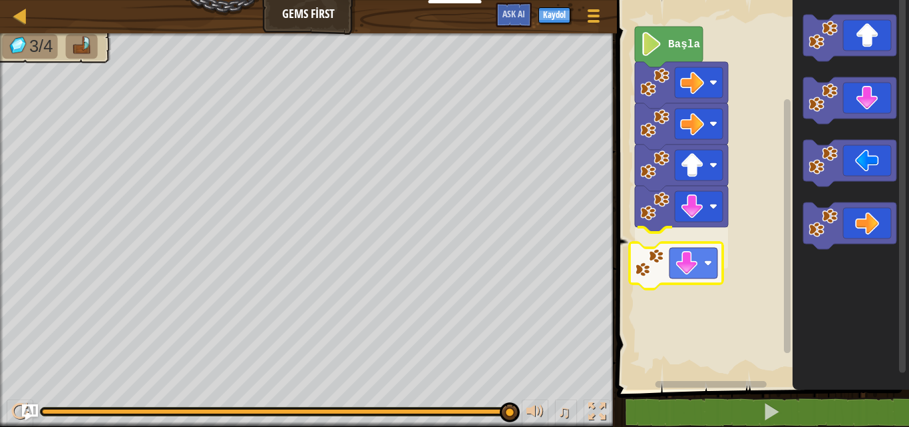
click at [641, 264] on div "Başla" at bounding box center [761, 191] width 296 height 396
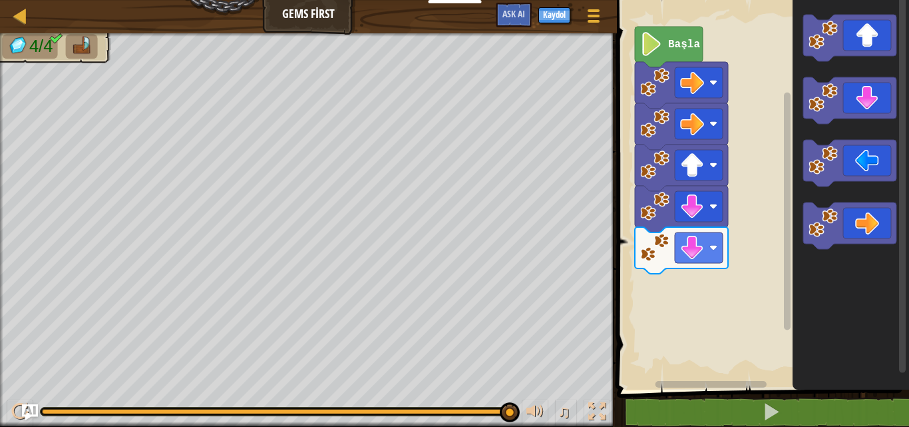
click at [790, 264] on div "Başla" at bounding box center [761, 191] width 296 height 396
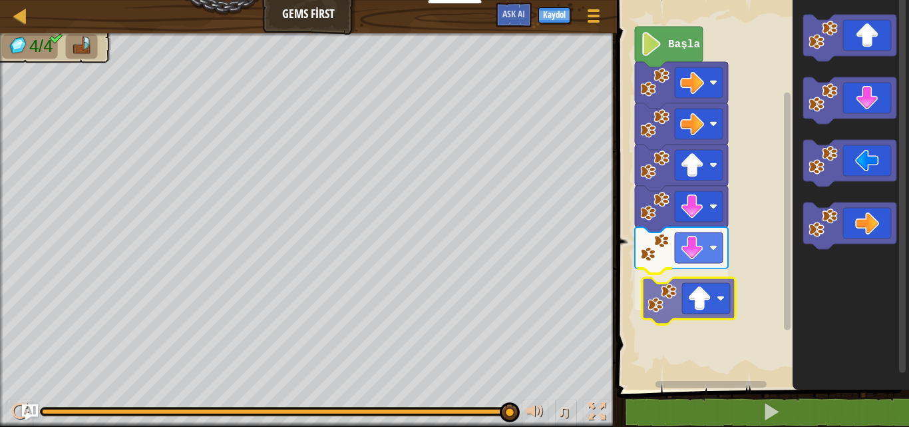
click at [669, 314] on div "Başla" at bounding box center [761, 191] width 296 height 396
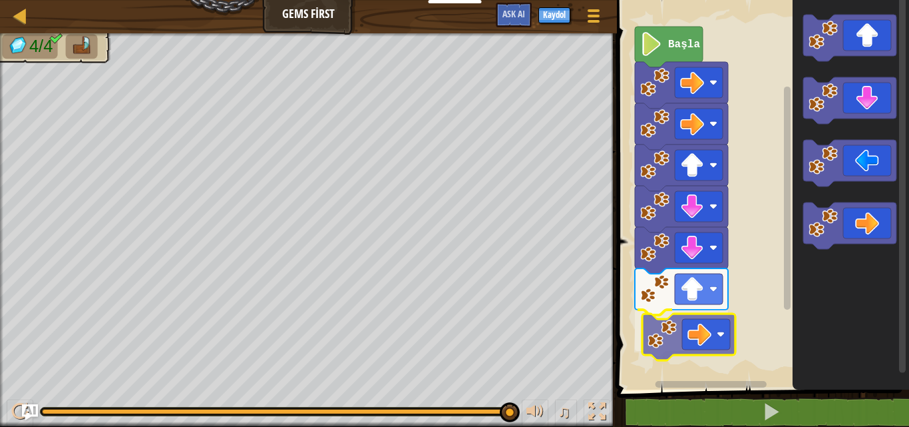
click at [697, 356] on div "Başla" at bounding box center [761, 191] width 296 height 396
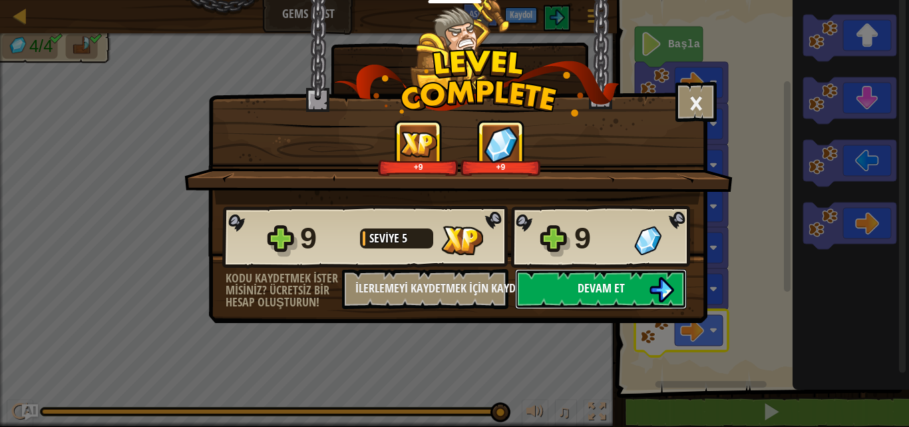
click at [636, 301] on button "Devam et" at bounding box center [601, 289] width 172 height 40
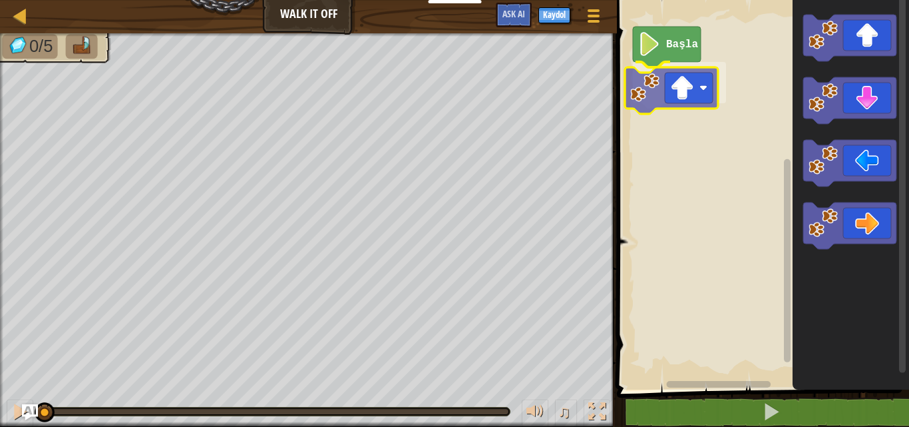
click at [691, 92] on div "Başla" at bounding box center [761, 191] width 296 height 396
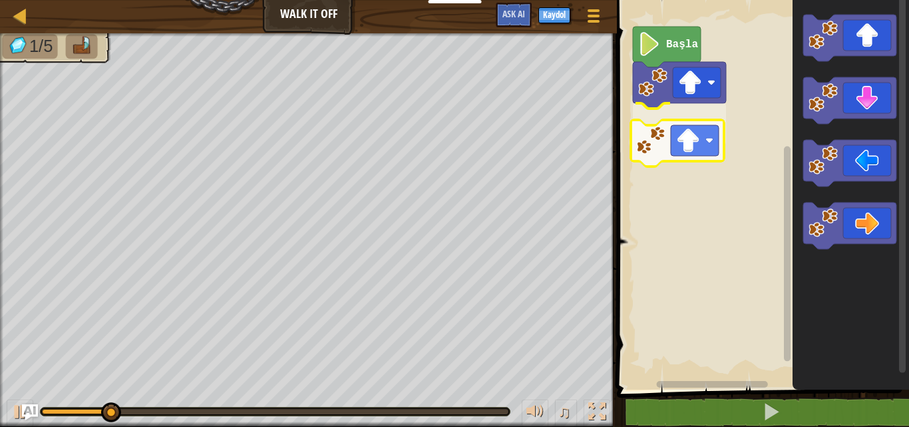
click at [686, 144] on div "Başla" at bounding box center [761, 191] width 296 height 396
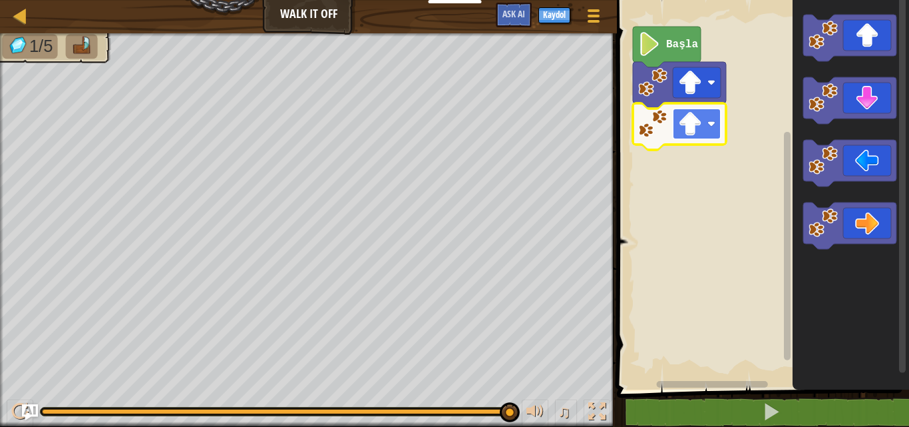
click at [712, 108] on rect "Blockly Çalışma Alanı" at bounding box center [697, 123] width 48 height 31
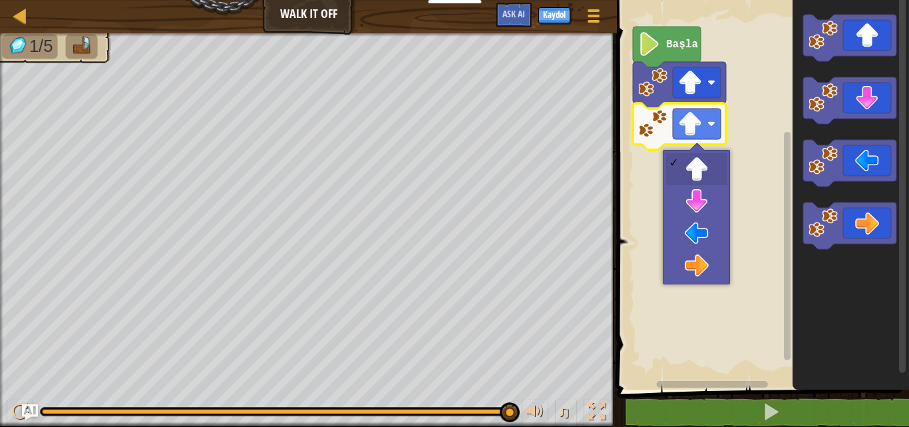
click at [759, 131] on rect "Blockly Çalışma Alanı" at bounding box center [761, 191] width 296 height 396
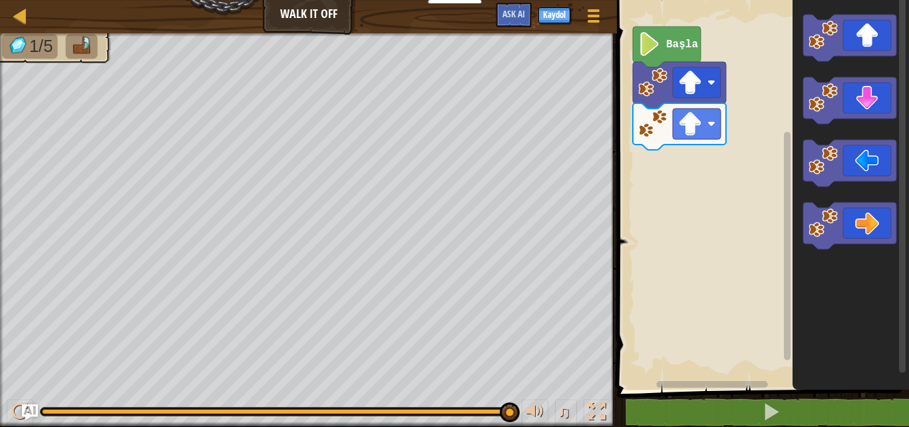
click at [694, 174] on div "Başla" at bounding box center [761, 191] width 296 height 396
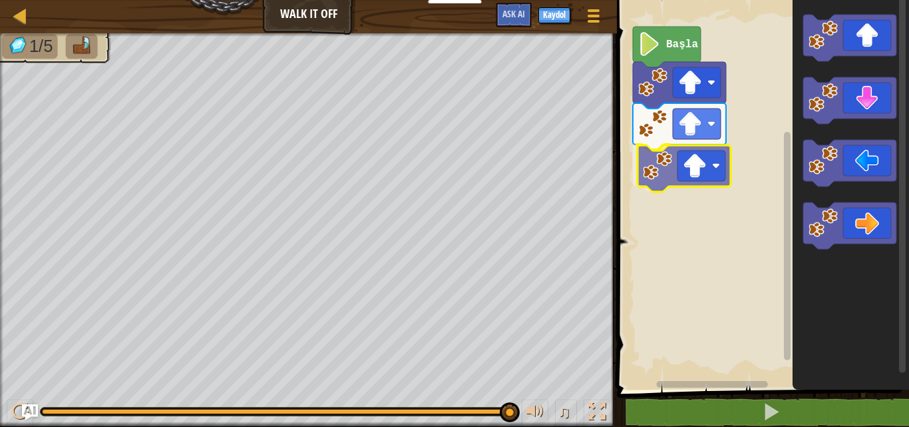
click at [716, 157] on div "Başla" at bounding box center [761, 191] width 296 height 396
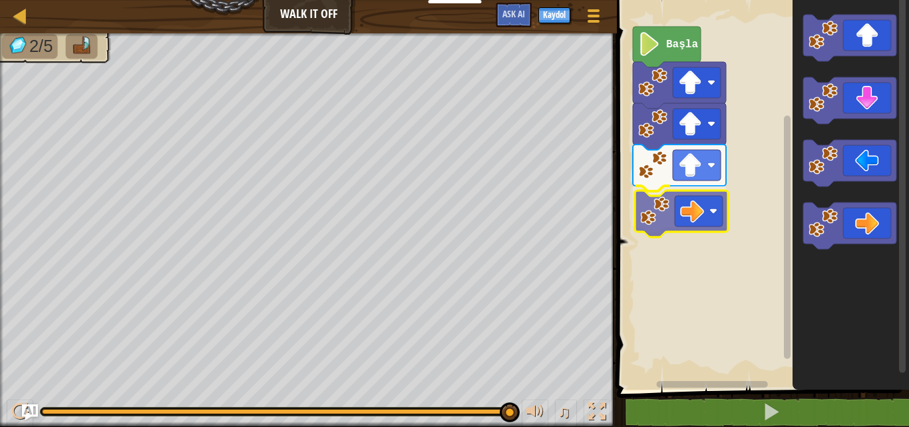
click at [674, 212] on div "Başla" at bounding box center [761, 191] width 296 height 396
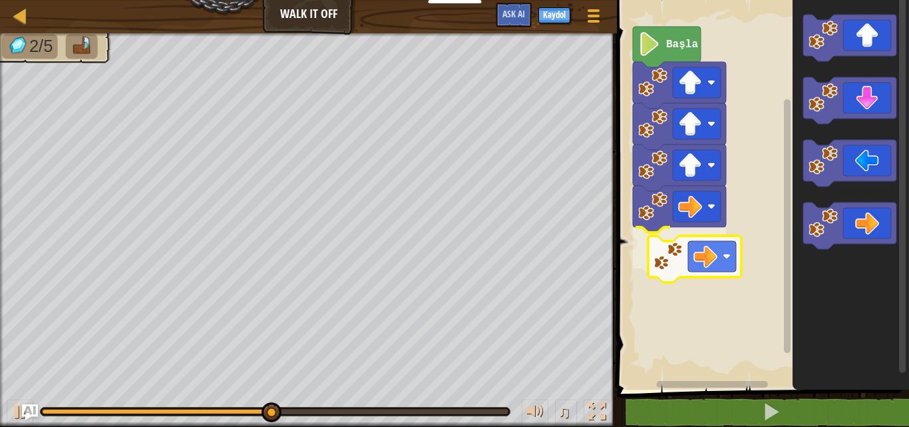
click at [661, 283] on div "Başla" at bounding box center [761, 191] width 296 height 396
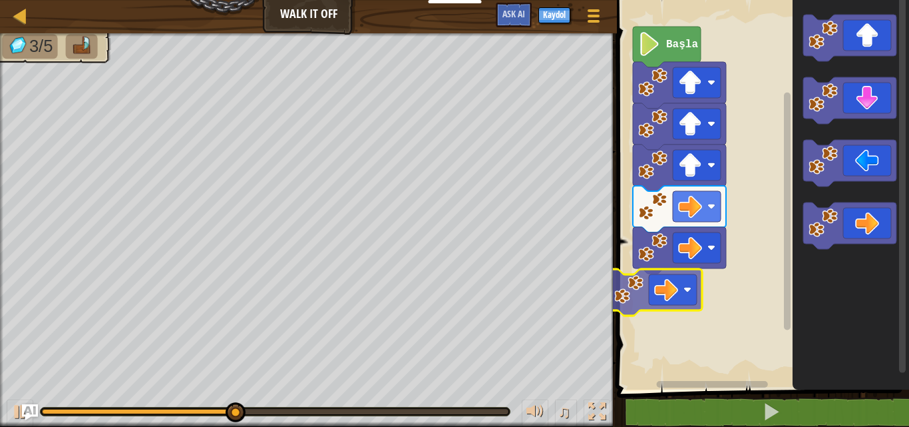
click at [675, 309] on div "Başla" at bounding box center [761, 191] width 296 height 396
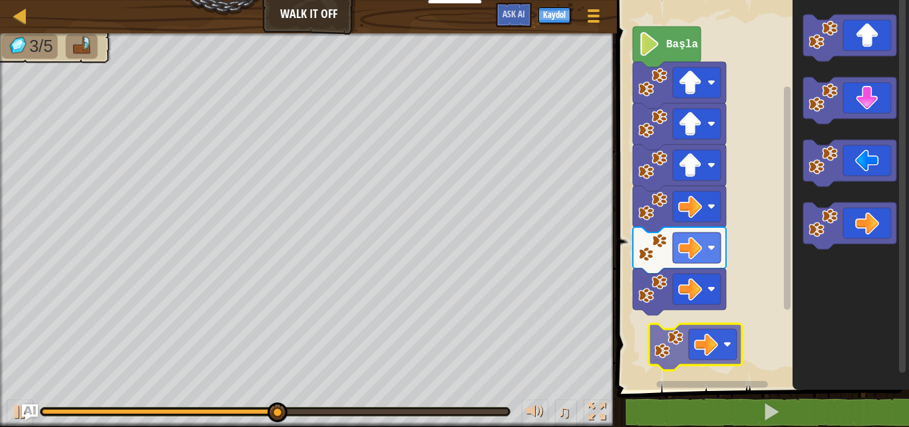
click at [700, 352] on div "Başla" at bounding box center [761, 191] width 296 height 396
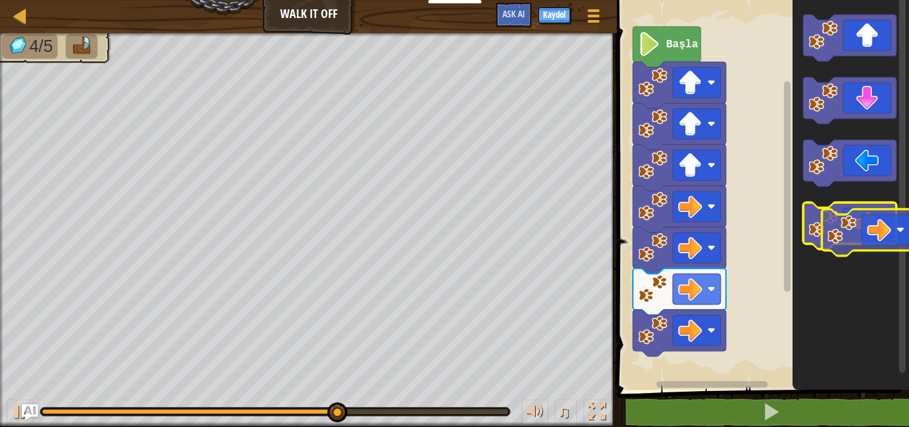
click at [860, 234] on icon "Blockly Çalışma Alanı" at bounding box center [849, 225] width 93 height 47
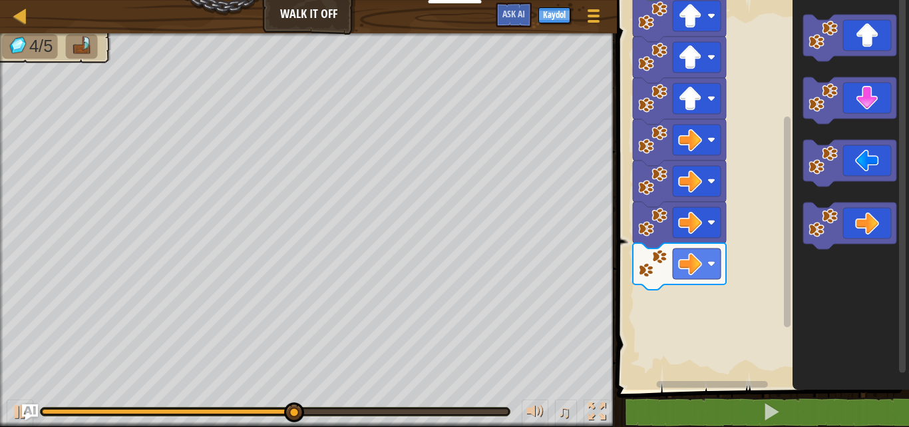
click at [703, 289] on div "Başla" at bounding box center [761, 191] width 296 height 396
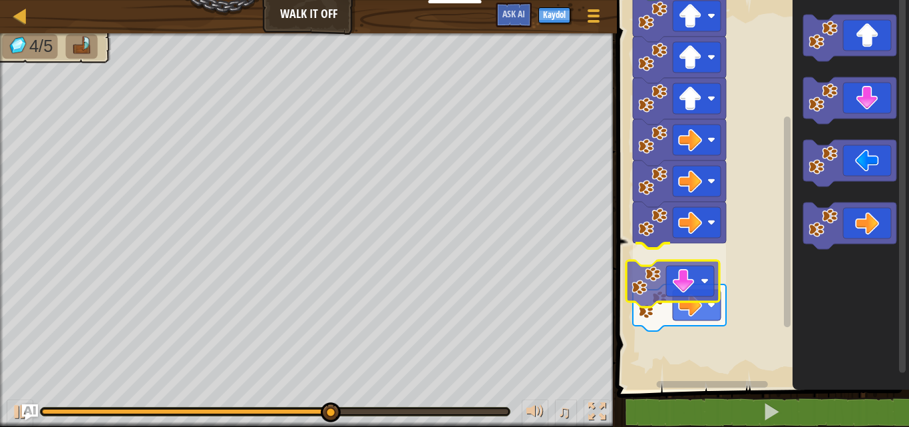
click at [683, 299] on div "Başla" at bounding box center [761, 191] width 296 height 396
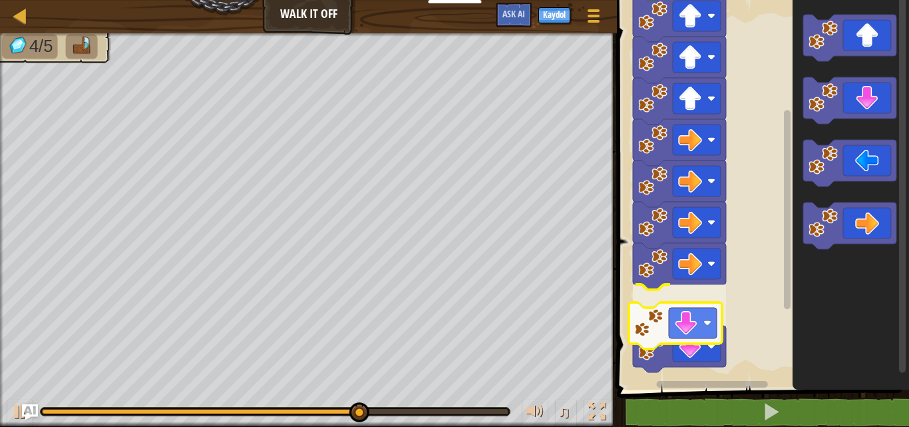
click at [695, 333] on div "Başla" at bounding box center [761, 191] width 296 height 396
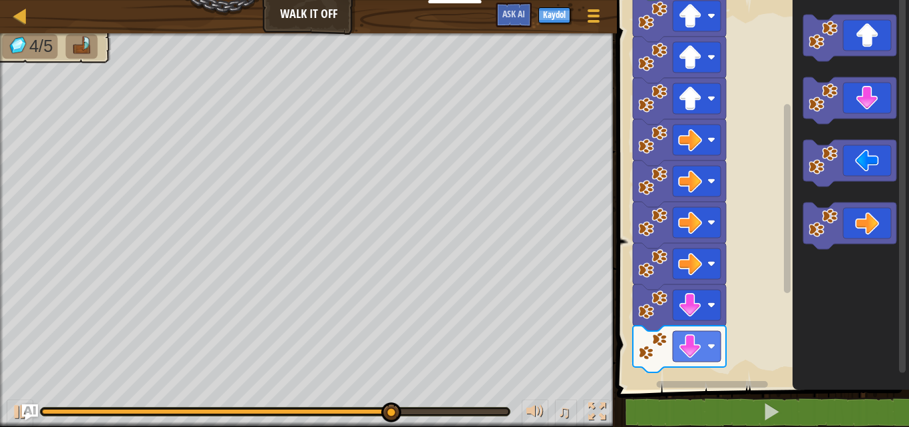
click at [701, 309] on div "Başla" at bounding box center [761, 191] width 296 height 396
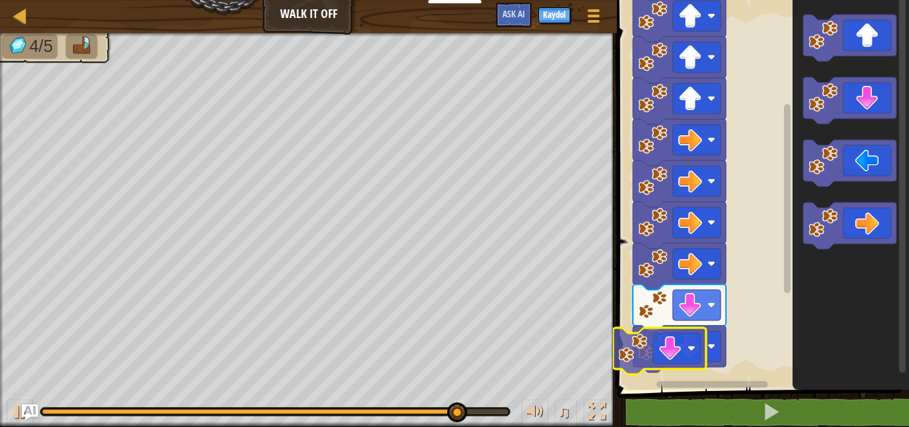
click at [667, 366] on div "Başla" at bounding box center [761, 191] width 296 height 396
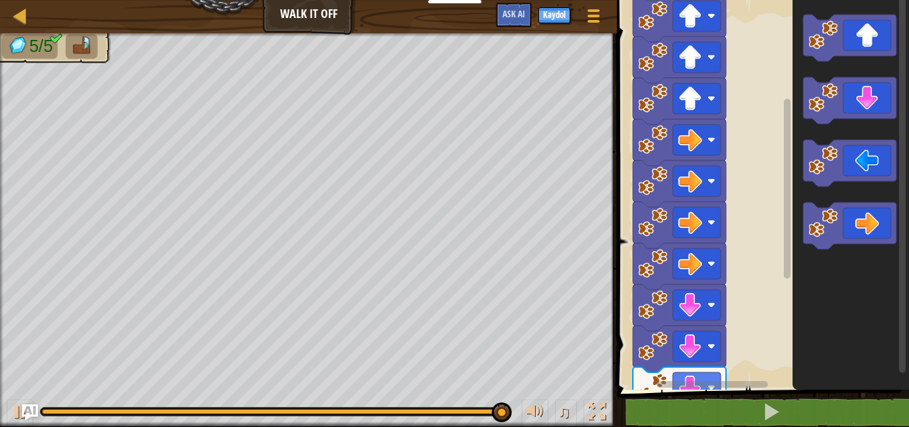
click at [713, 343] on div "Başla" at bounding box center [761, 191] width 296 height 396
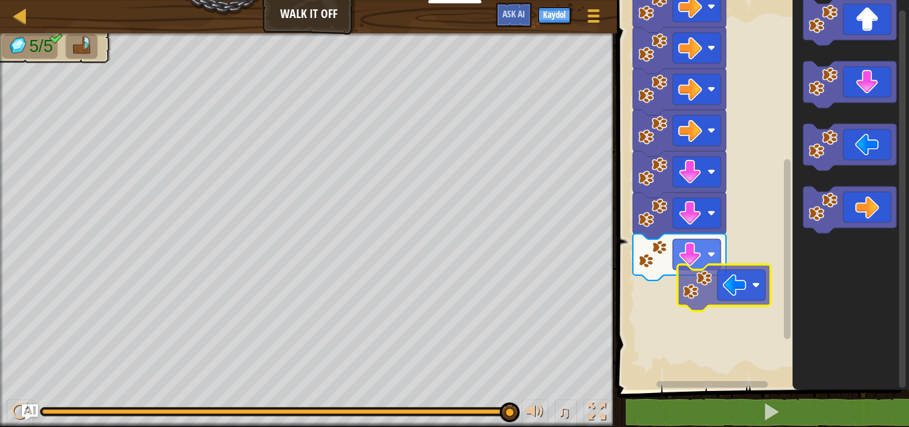
click at [727, 285] on div "Başla" at bounding box center [761, 191] width 296 height 396
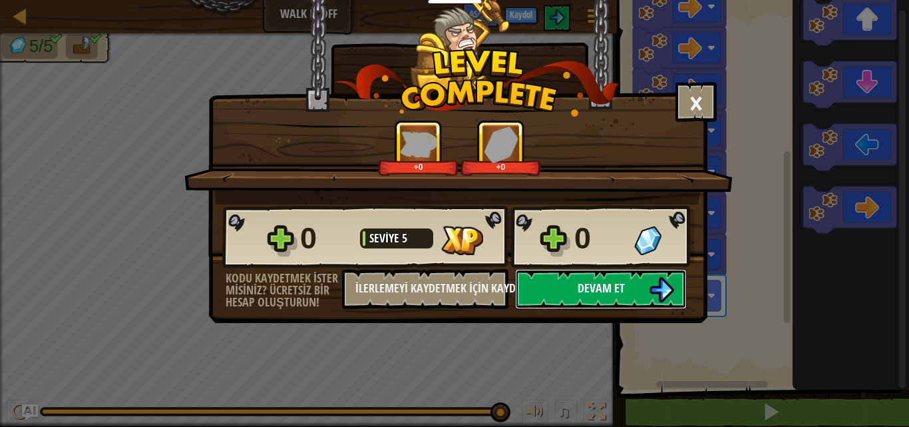
click at [566, 283] on button "Devam et" at bounding box center [601, 289] width 172 height 40
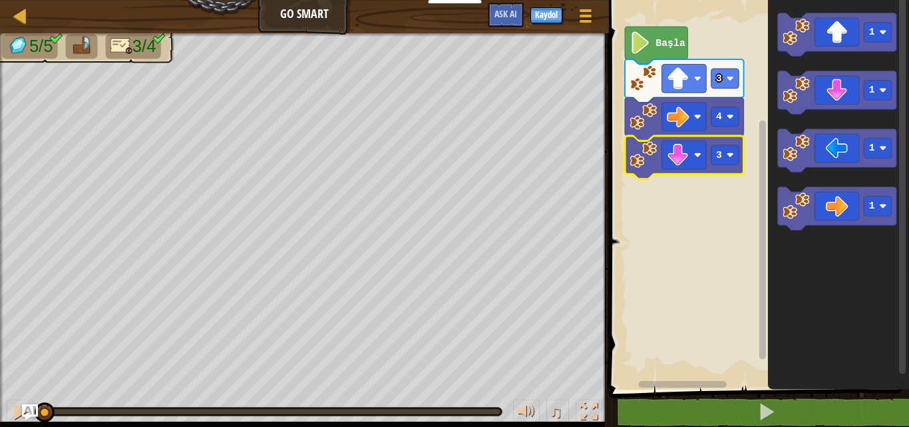
click at [639, 35] on image "Blockly Çalışma Alanı" at bounding box center [639, 42] width 21 height 22
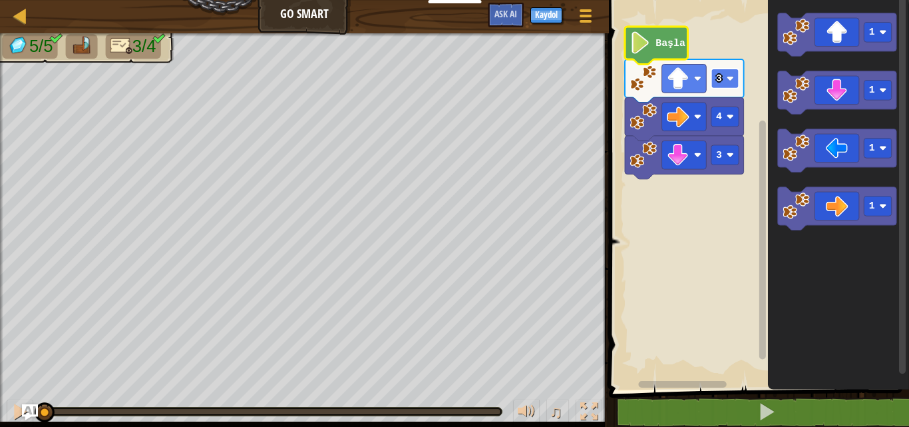
click at [729, 80] on image "Blockly Çalışma Alanı" at bounding box center [729, 78] width 7 height 7
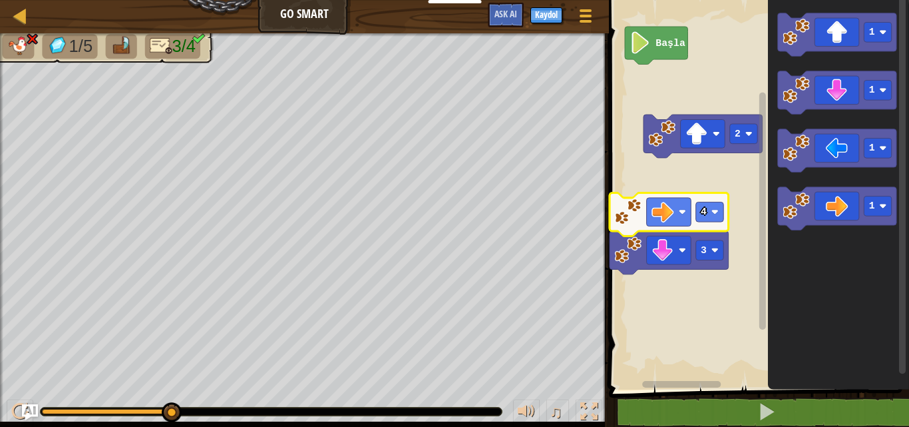
click at [667, 126] on rect "Blockly Çalışma Alanı" at bounding box center [757, 191] width 304 height 396
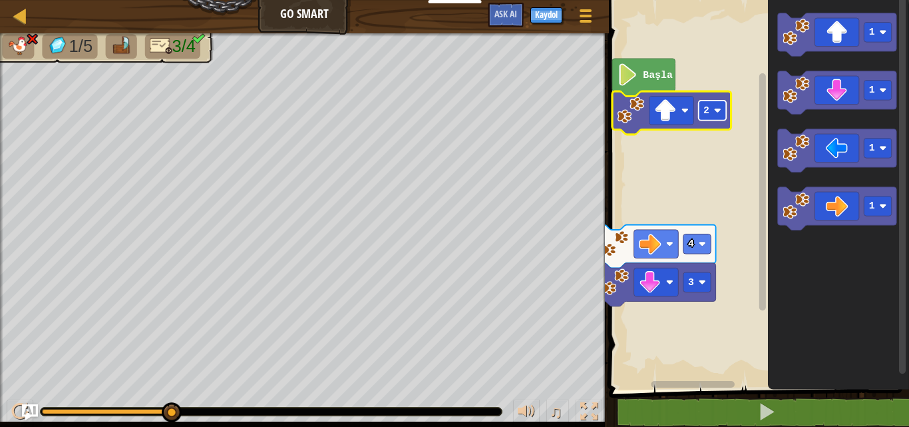
click at [719, 114] on image "Blockly Çalışma Alanı" at bounding box center [716, 109] width 7 height 7
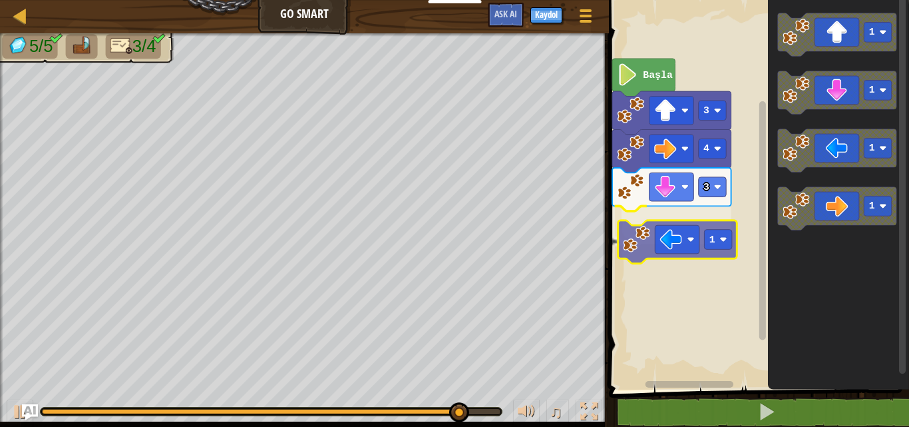
click at [721, 243] on div "3 1 4 3 Başla 1 1 1 1 1" at bounding box center [757, 191] width 304 height 396
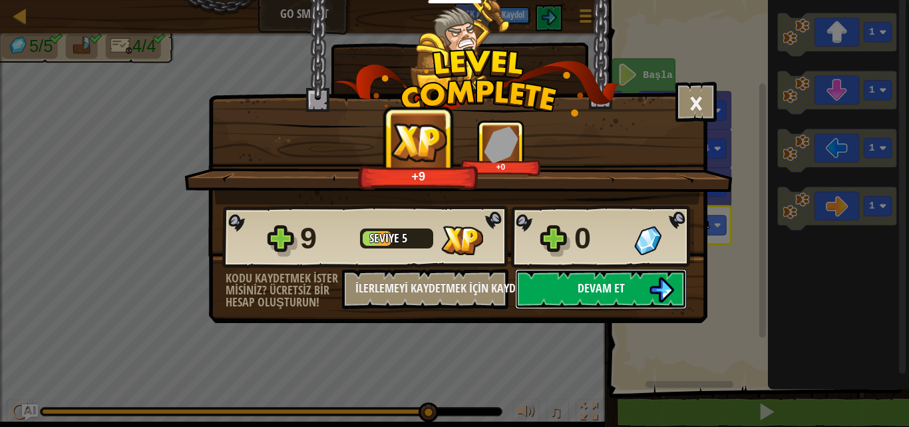
click at [604, 288] on span "Devam et" at bounding box center [601, 287] width 47 height 17
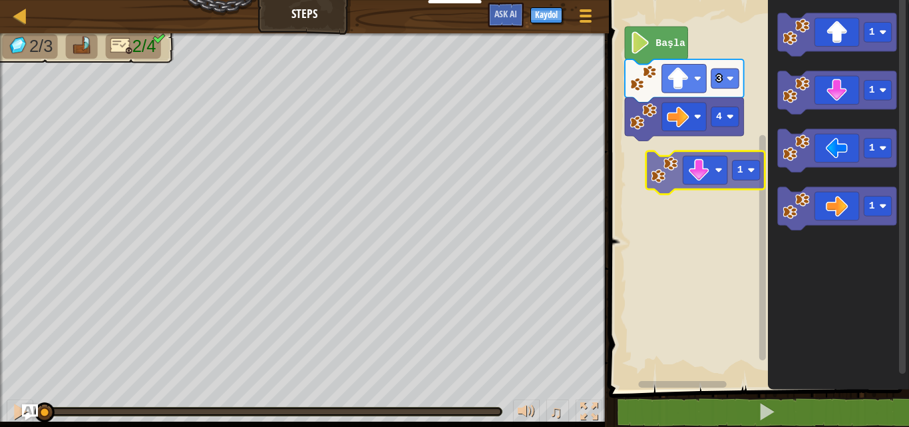
click at [720, 167] on div "4 3 Başla 1 1 1 1 1" at bounding box center [757, 191] width 304 height 396
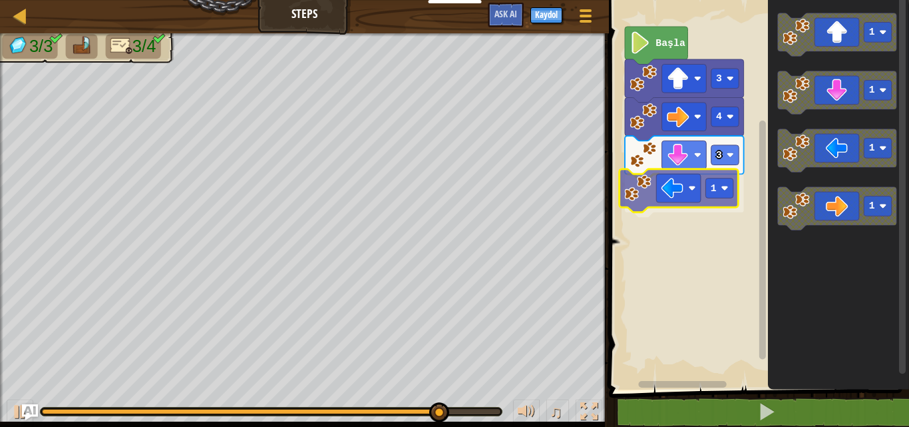
click at [671, 200] on div "Başla 3 4 3 1 1 1 1 1 1" at bounding box center [757, 191] width 304 height 396
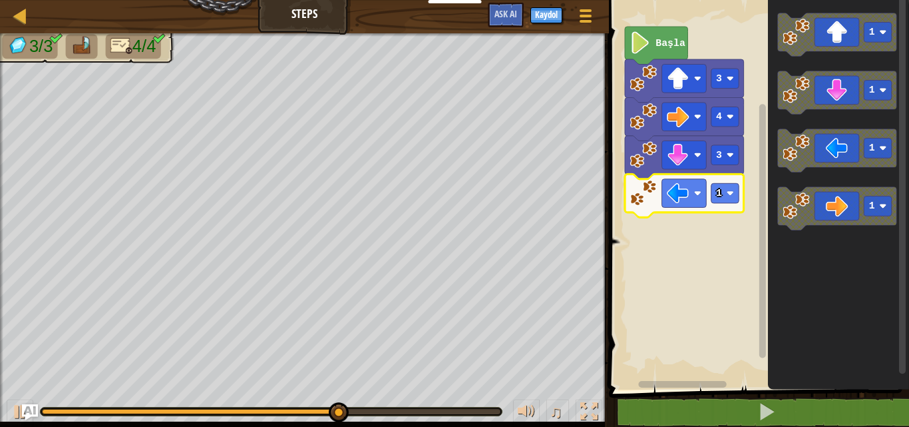
click at [730, 207] on icon "Blockly Çalışma Alanı" at bounding box center [684, 195] width 119 height 43
click at [723, 193] on rect "Blockly Çalışma Alanı" at bounding box center [725, 193] width 28 height 20
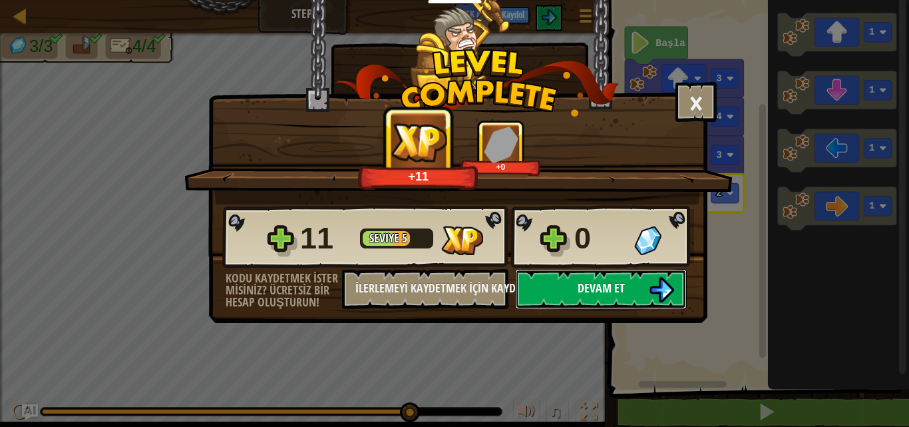
click at [626, 279] on button "Devam et" at bounding box center [601, 289] width 172 height 40
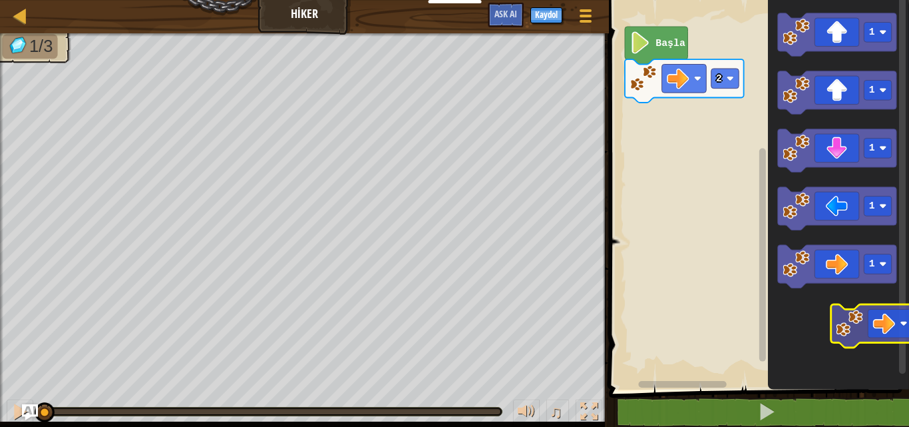
click at [898, 333] on icon "1 1 1 1 1" at bounding box center [838, 191] width 141 height 396
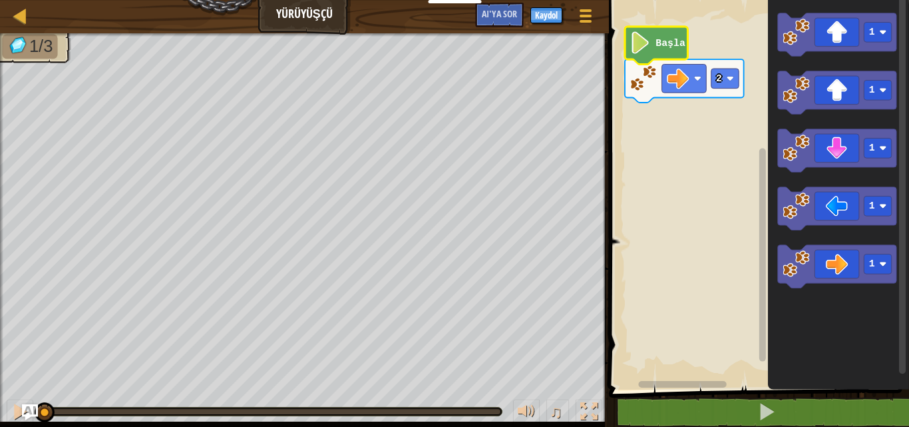
click at [671, 49] on icon "Blockly Çalışma Alanı" at bounding box center [656, 46] width 63 height 38
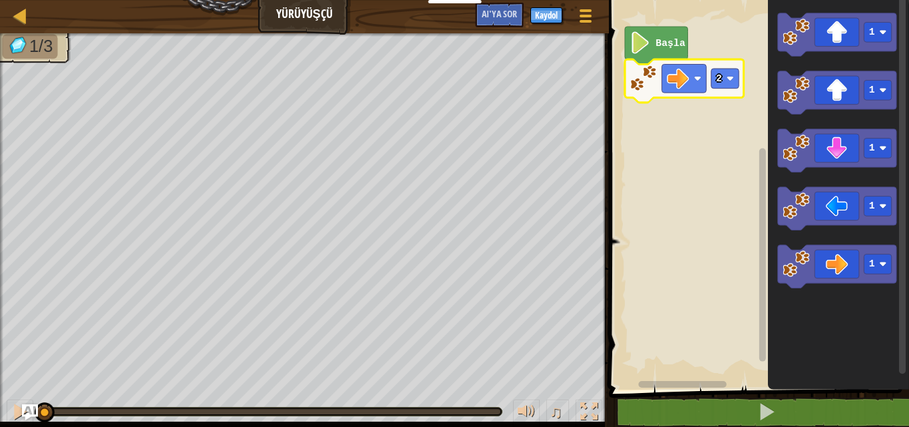
drag, startPoint x: 615, startPoint y: 208, endPoint x: 622, endPoint y: 206, distance: 7.4
click at [622, 206] on div "Bloklar 1 2 git ( 'sağ' , 2 ) İbranice İbranice İbranice İbranice İbranice İbra…" at bounding box center [757, 213] width 304 height 427
click at [671, 198] on rect "Blockly Çalışma Alanı" at bounding box center [757, 191] width 304 height 396
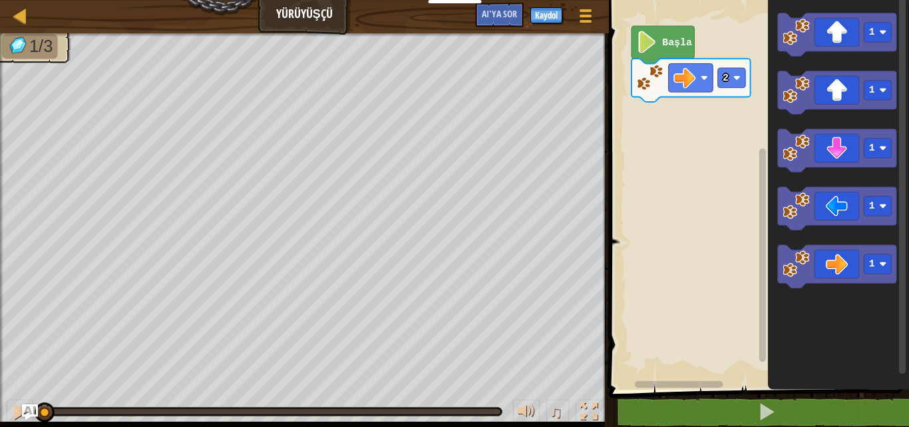
click at [751, 112] on div "Başla 2 1 1 1 1 1" at bounding box center [757, 191] width 304 height 396
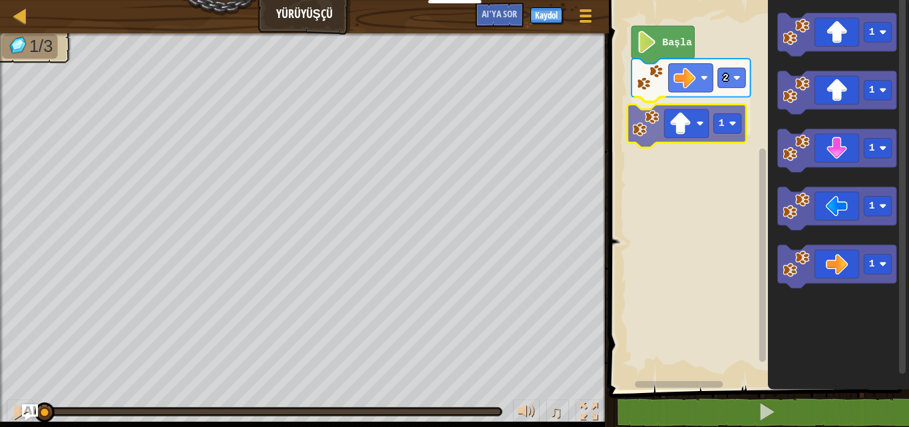
click at [655, 138] on div "Başla 2 1 1 1 1 1 1 1" at bounding box center [757, 191] width 304 height 396
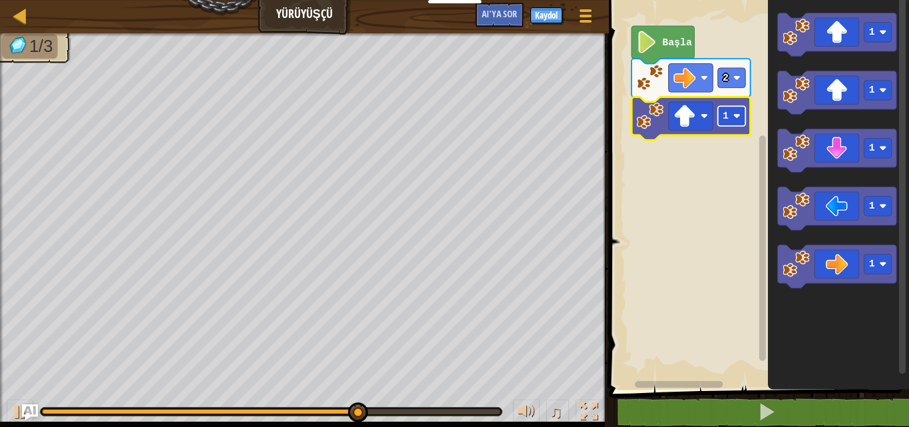
click at [731, 118] on rect "Blockly Çalışma Alanı" at bounding box center [731, 116] width 28 height 20
click at [684, 132] on icon "Blockly Çalışma Alanı" at bounding box center [690, 118] width 119 height 43
click at [657, 140] on rect "Blockly Çalışma Alanı" at bounding box center [757, 191] width 304 height 396
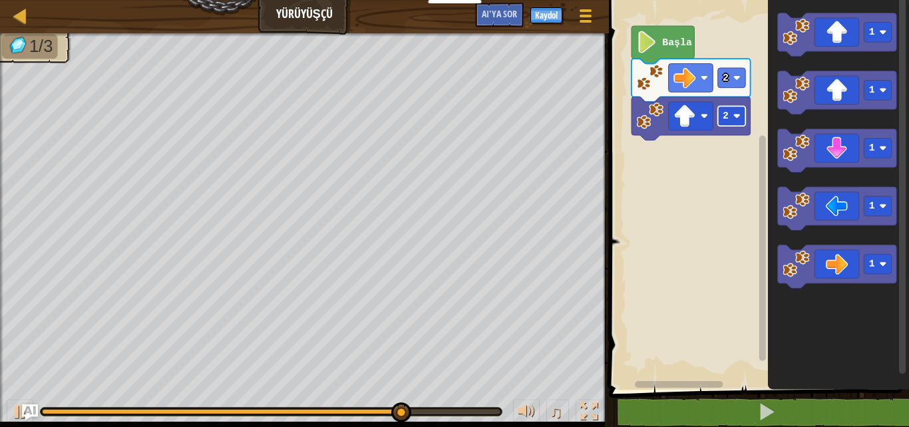
click at [736, 111] on rect "Blockly Çalışma Alanı" at bounding box center [731, 116] width 28 height 20
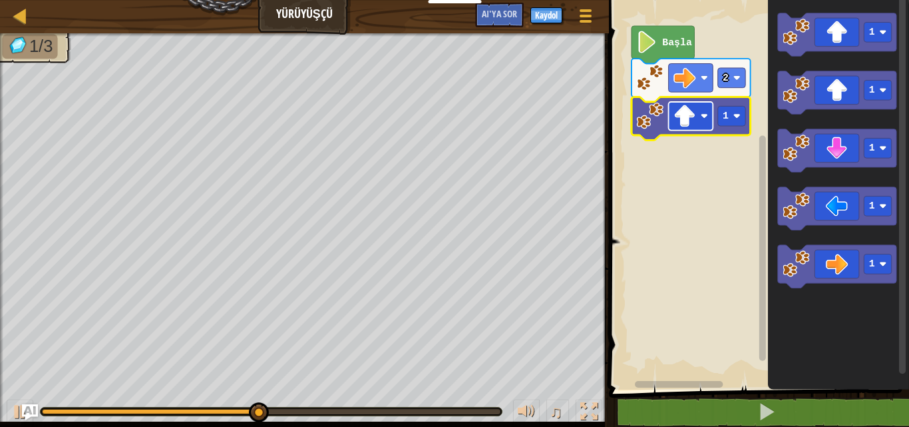
click at [699, 124] on rect "Blockly Çalışma Alanı" at bounding box center [690, 116] width 45 height 29
click at [725, 129] on icon "Blockly Çalışma Alanı" at bounding box center [690, 118] width 119 height 43
click at [742, 121] on rect "Blockly Çalışma Alanı" at bounding box center [731, 116] width 28 height 20
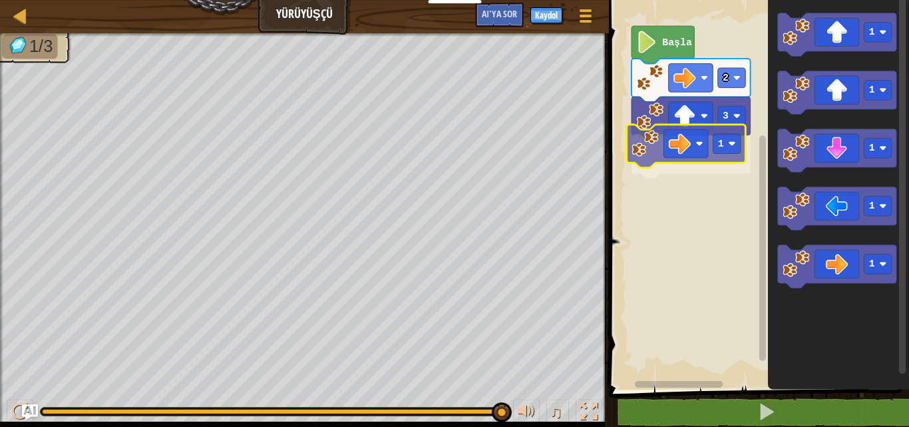
click at [699, 160] on div "Başla 2 3 1 1 1 1 1 1 1" at bounding box center [757, 191] width 304 height 396
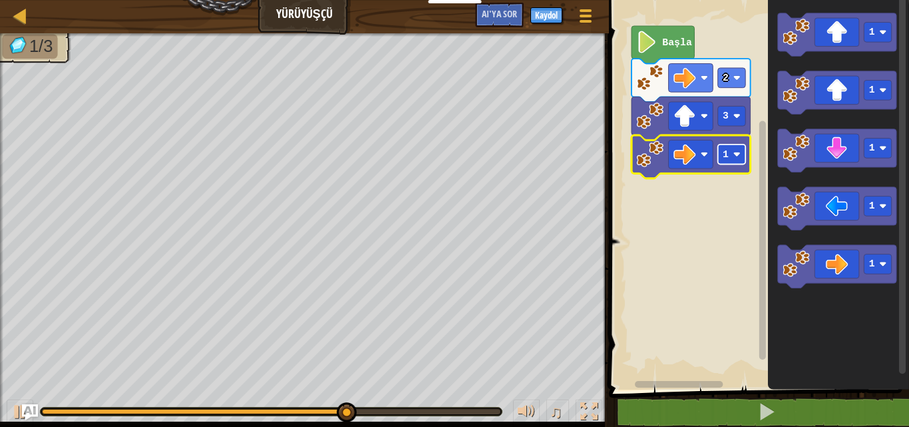
click at [743, 150] on rect "Blockly Çalışma Alanı" at bounding box center [731, 154] width 28 height 20
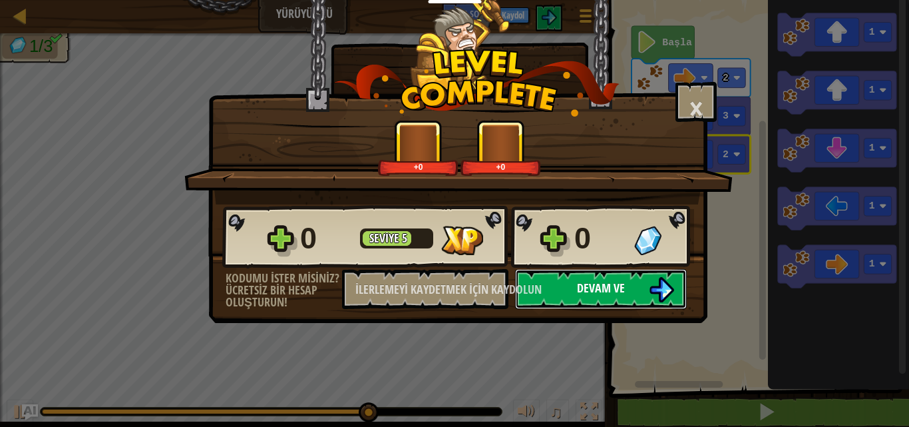
click at [572, 290] on button "Devam ve" at bounding box center [601, 289] width 172 height 40
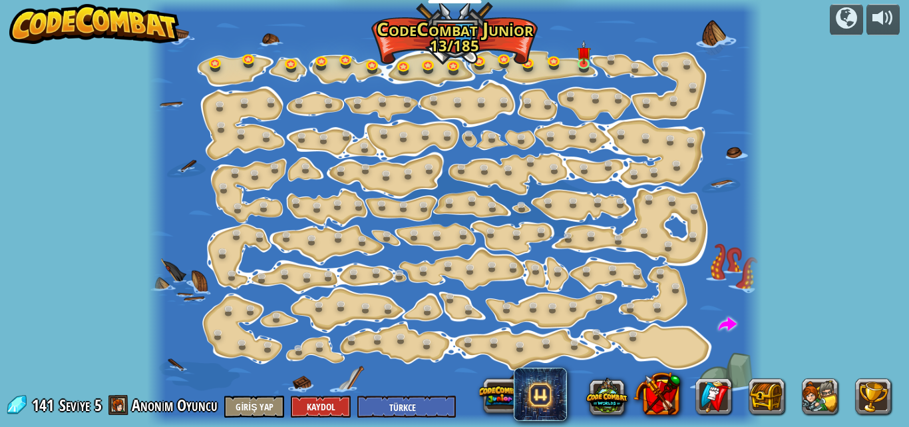
select select "tr"
click at [579, 55] on img at bounding box center [584, 46] width 14 height 33
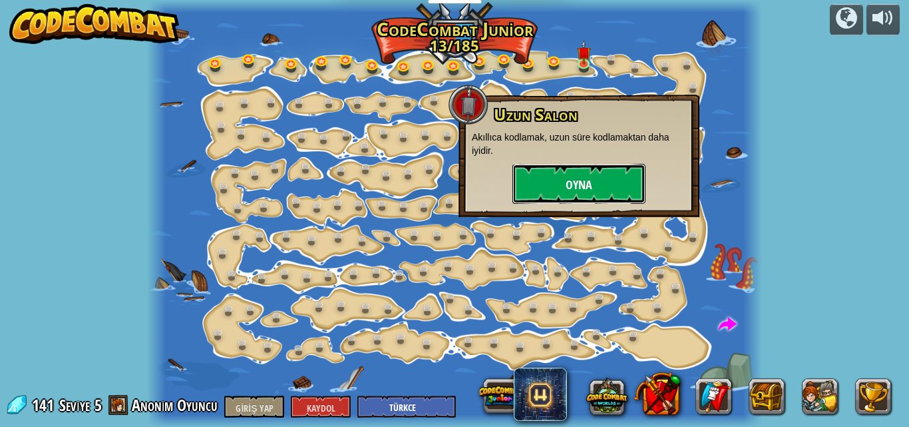
click at [577, 178] on font "Oyna" at bounding box center [579, 185] width 27 height 17
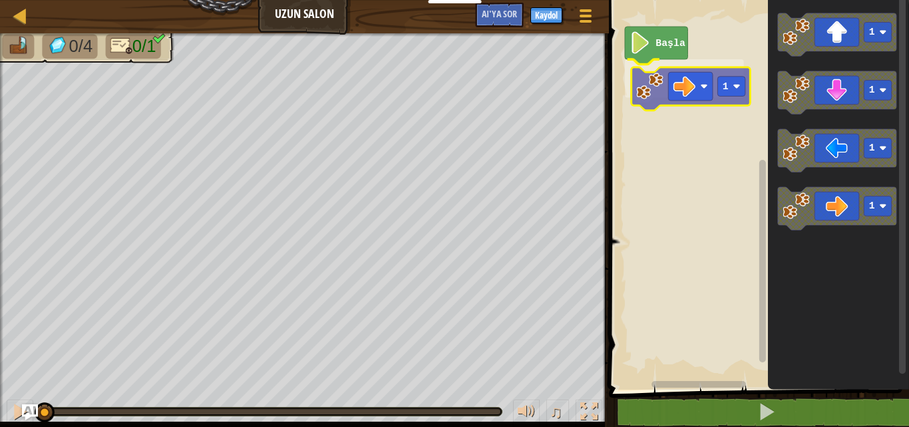
click at [703, 99] on div "Başla 1 1 1 1 1 1" at bounding box center [757, 191] width 304 height 396
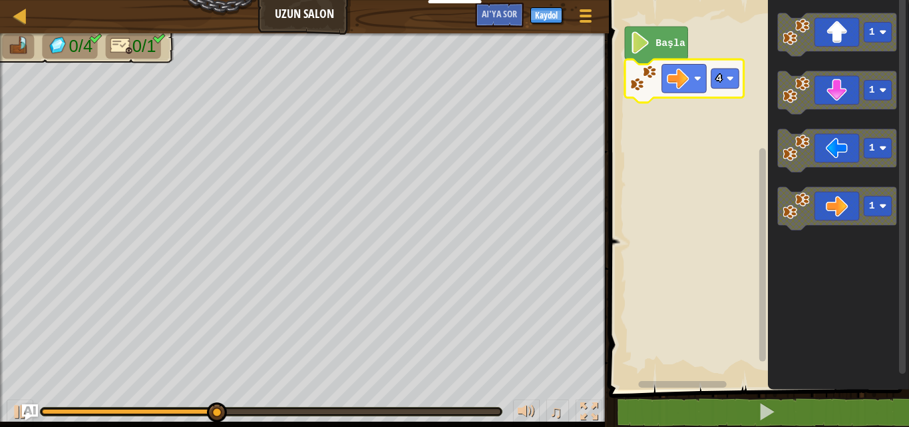
click at [728, 96] on icon "Blockly Çalışma Alanı" at bounding box center [684, 80] width 119 height 43
click at [722, 91] on icon "Blockly Çalışma Alanı" at bounding box center [684, 80] width 119 height 43
click at [721, 93] on icon "Blockly Çalışma Alanı" at bounding box center [684, 80] width 119 height 43
click at [746, 79] on rect "Blockly Çalışma Alanı" at bounding box center [757, 191] width 304 height 396
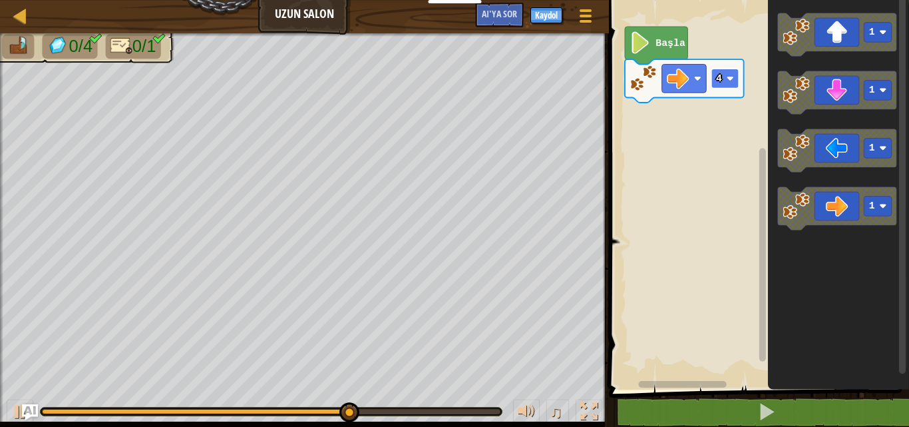
click at [735, 73] on rect "Blockly Çalışma Alanı" at bounding box center [725, 79] width 28 height 20
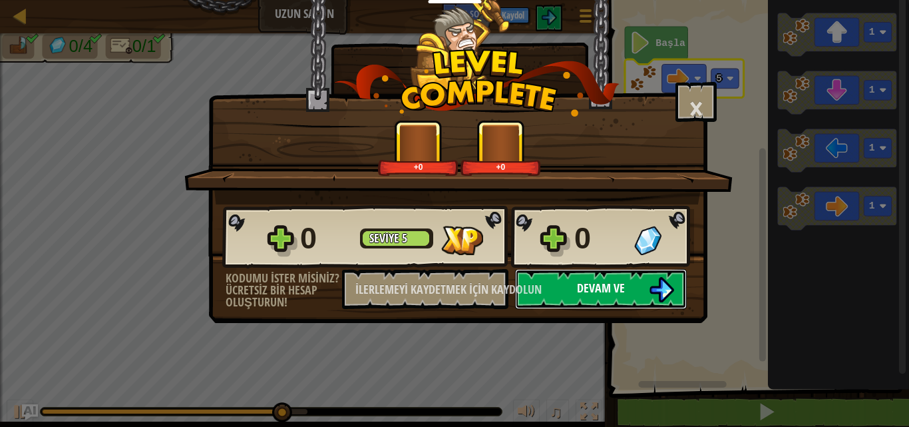
click at [606, 285] on font "Devam ve" at bounding box center [601, 287] width 48 height 17
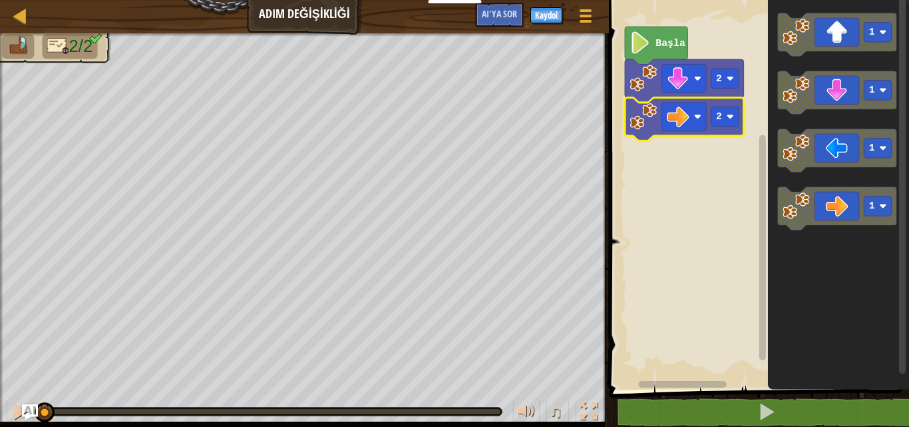
click at [655, 98] on icon "Blockly Çalışma Alanı" at bounding box center [684, 119] width 119 height 43
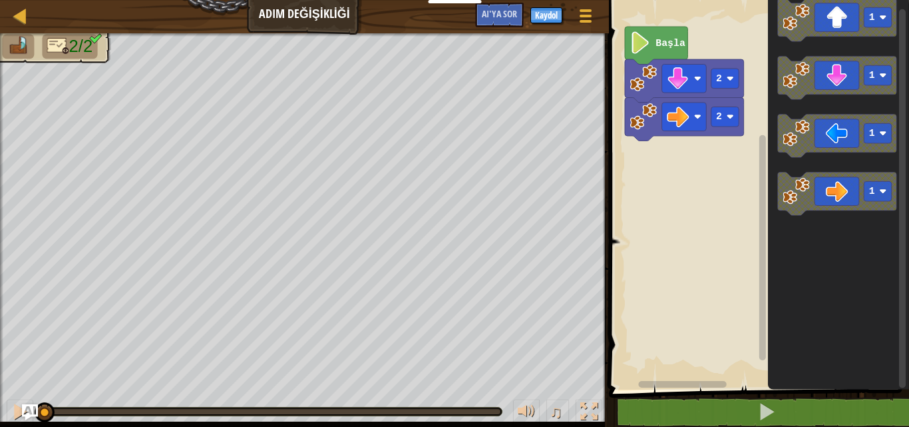
click at [697, 152] on div "Başla 2 2 1 1 1 1" at bounding box center [757, 191] width 304 height 396
click at [726, 120] on rect "Blockly Çalışma Alanı" at bounding box center [725, 116] width 28 height 20
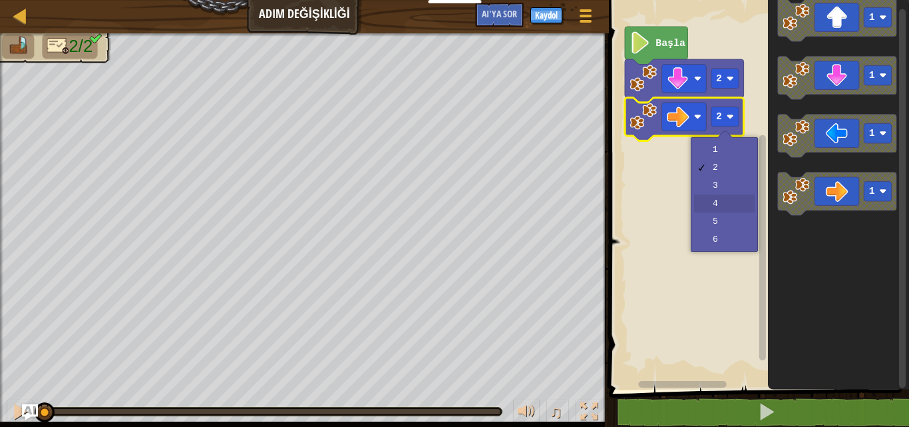
drag, startPoint x: 719, startPoint y: 210, endPoint x: 717, endPoint y: 217, distance: 7.8
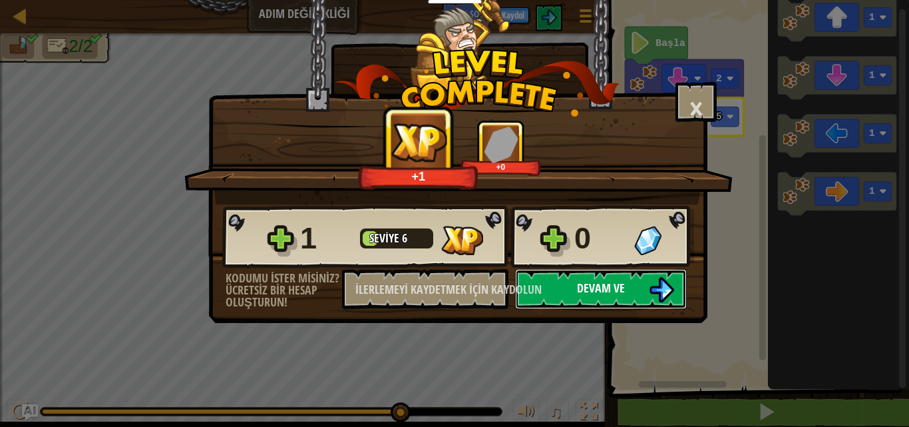
click at [622, 296] on button "Devam ve" at bounding box center [601, 289] width 172 height 40
